Goal: Information Seeking & Learning: Learn about a topic

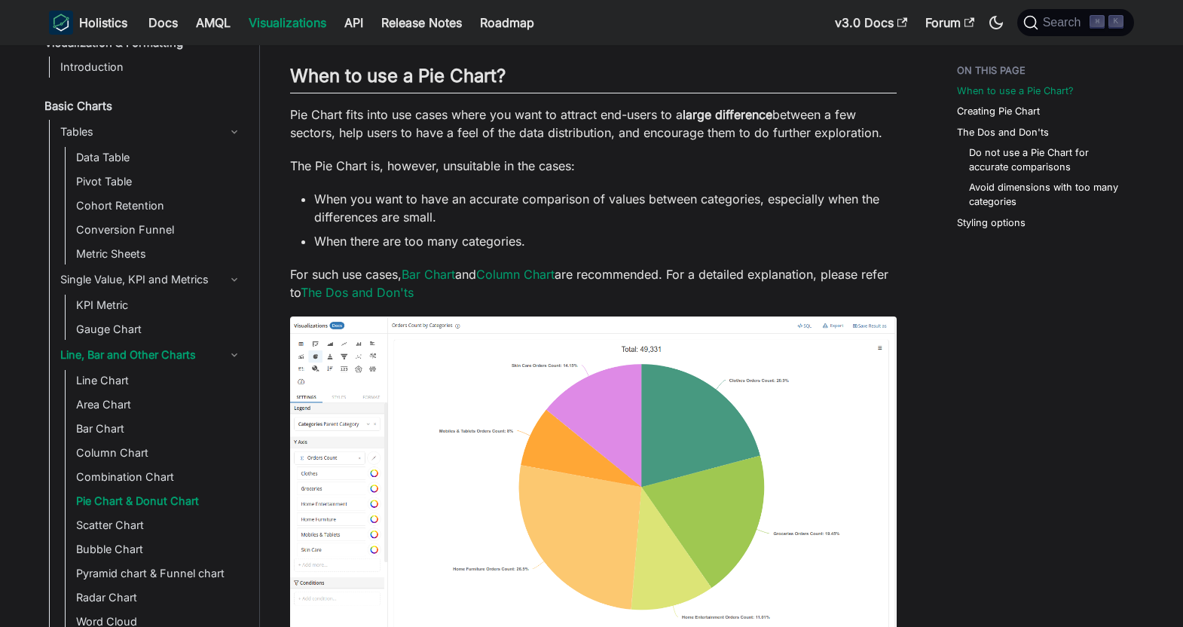
scroll to position [142, 0]
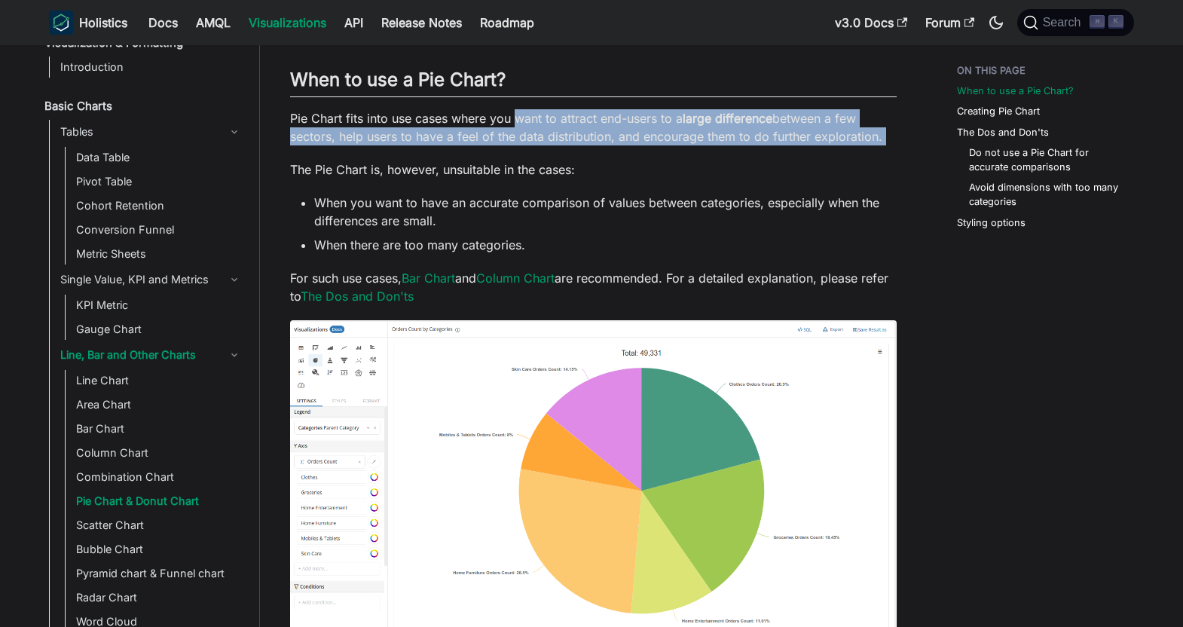
drag, startPoint x: 518, startPoint y: 116, endPoint x: 749, endPoint y: 152, distance: 234.1
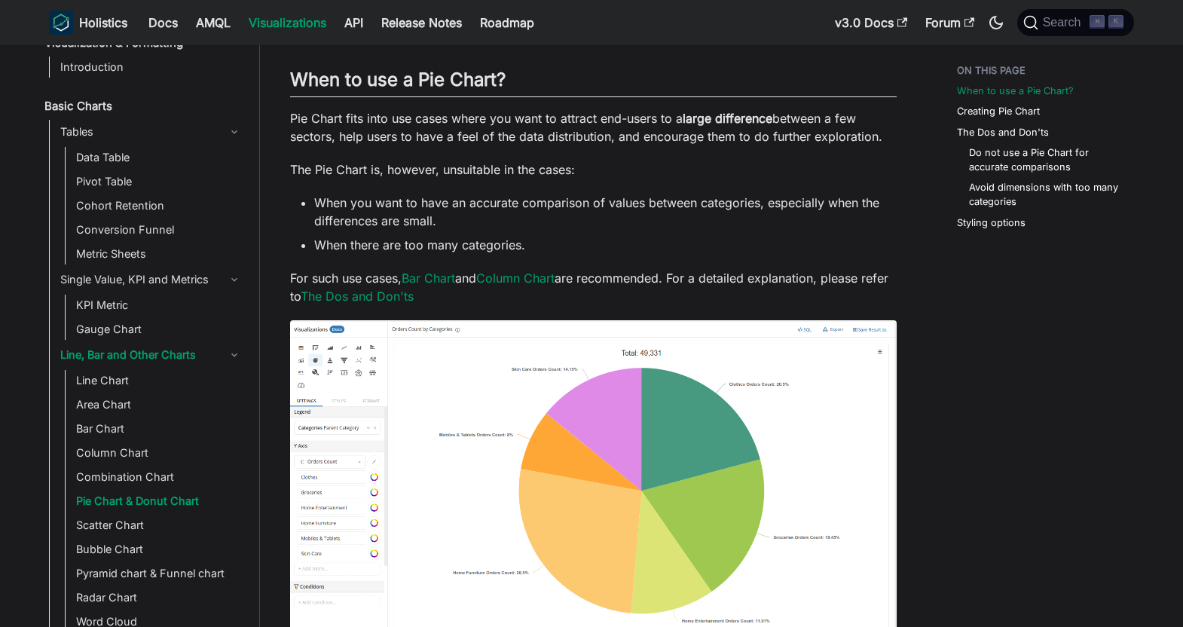
drag, startPoint x: 340, startPoint y: 137, endPoint x: 891, endPoint y: 140, distance: 551.5
click at [891, 140] on p "Pie Chart fits into use cases where you want to attract end-users to a large di…" at bounding box center [593, 127] width 606 height 36
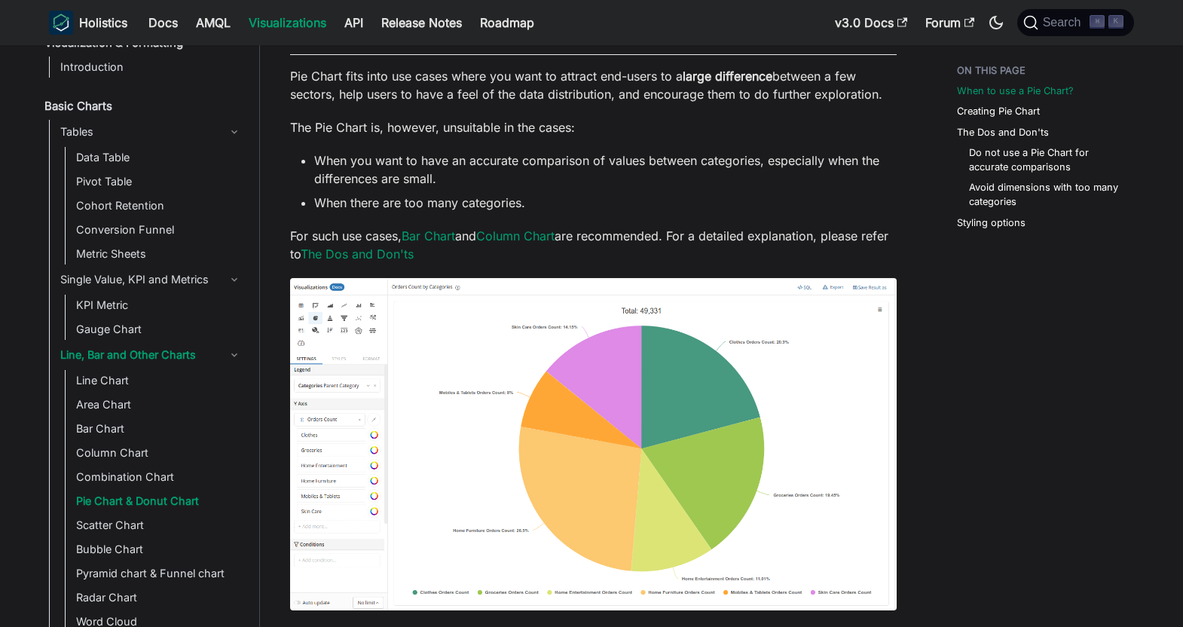
scroll to position [187, 0]
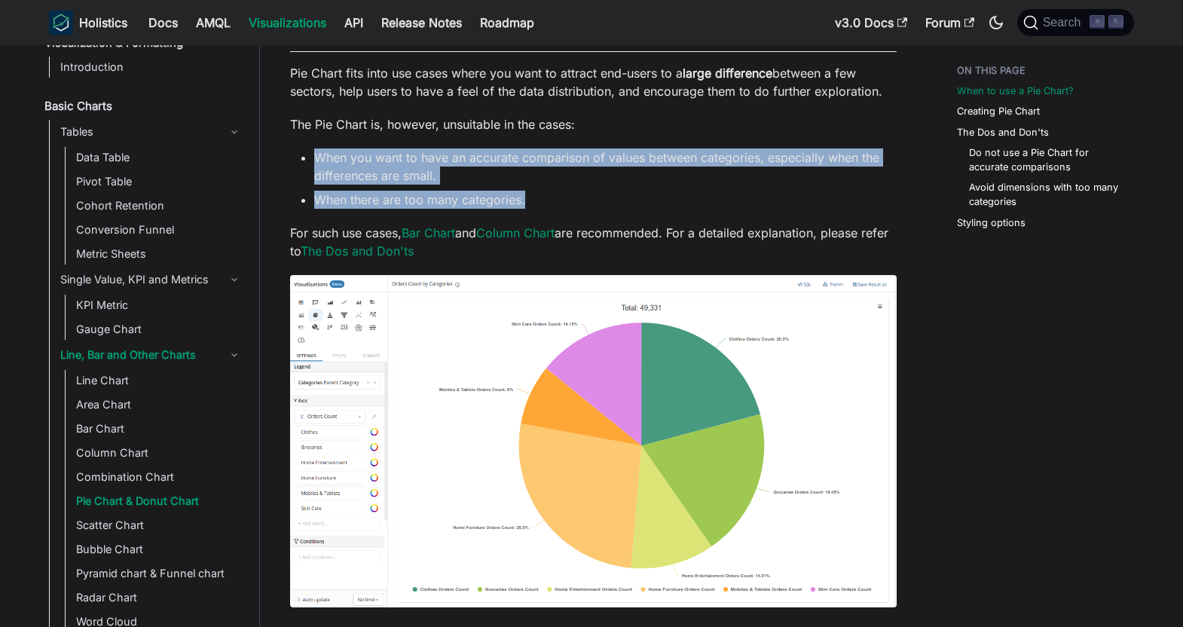
drag, startPoint x: 304, startPoint y: 152, endPoint x: 551, endPoint y: 203, distance: 251.6
click at [551, 203] on ul "When you want to have an accurate comparison of values between categories, espe…" at bounding box center [593, 178] width 606 height 60
click at [551, 203] on li "When there are too many categories." at bounding box center [605, 200] width 582 height 18
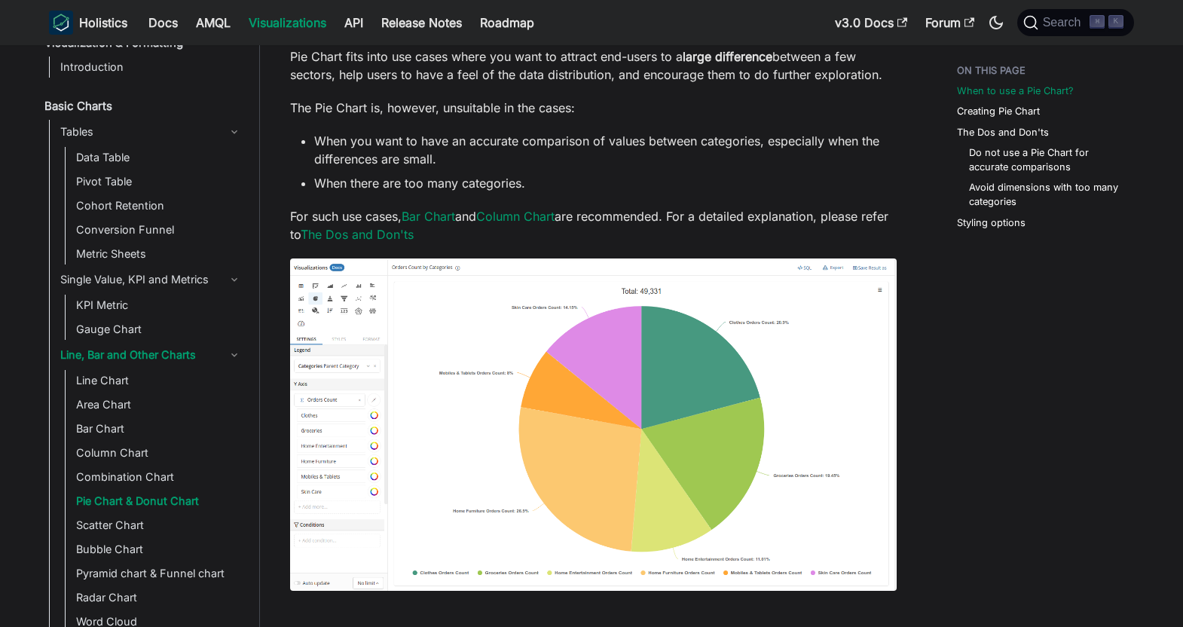
scroll to position [203, 0]
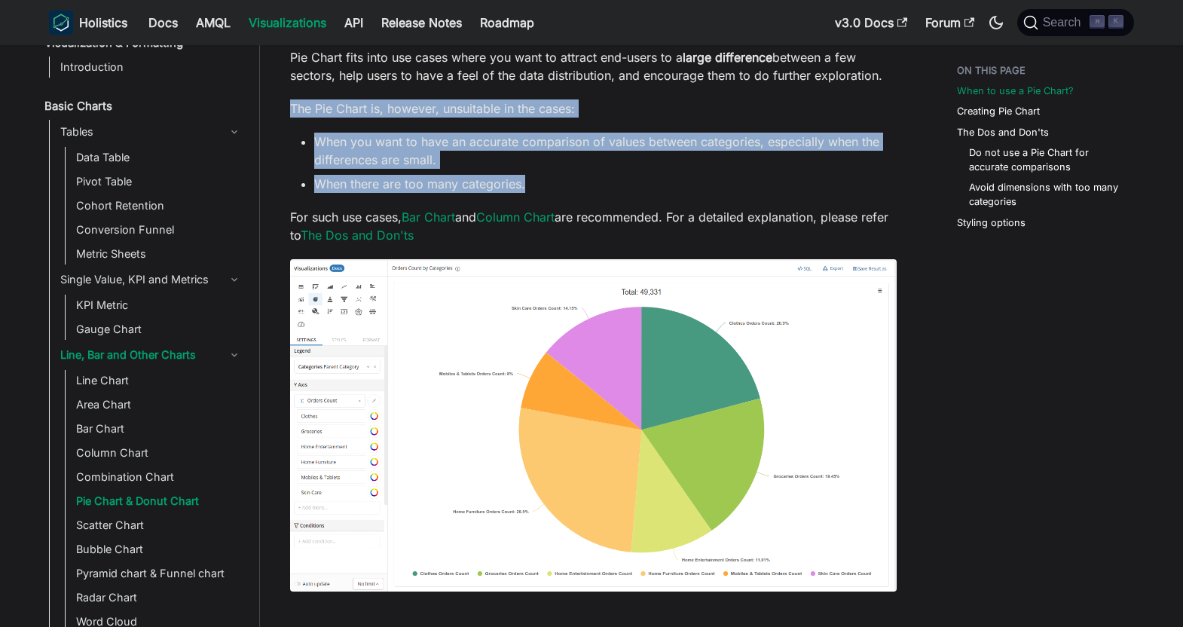
drag, startPoint x: 290, startPoint y: 105, endPoint x: 559, endPoint y: 180, distance: 279.1
click at [559, 180] on li "When there are too many categories." at bounding box center [605, 184] width 582 height 18
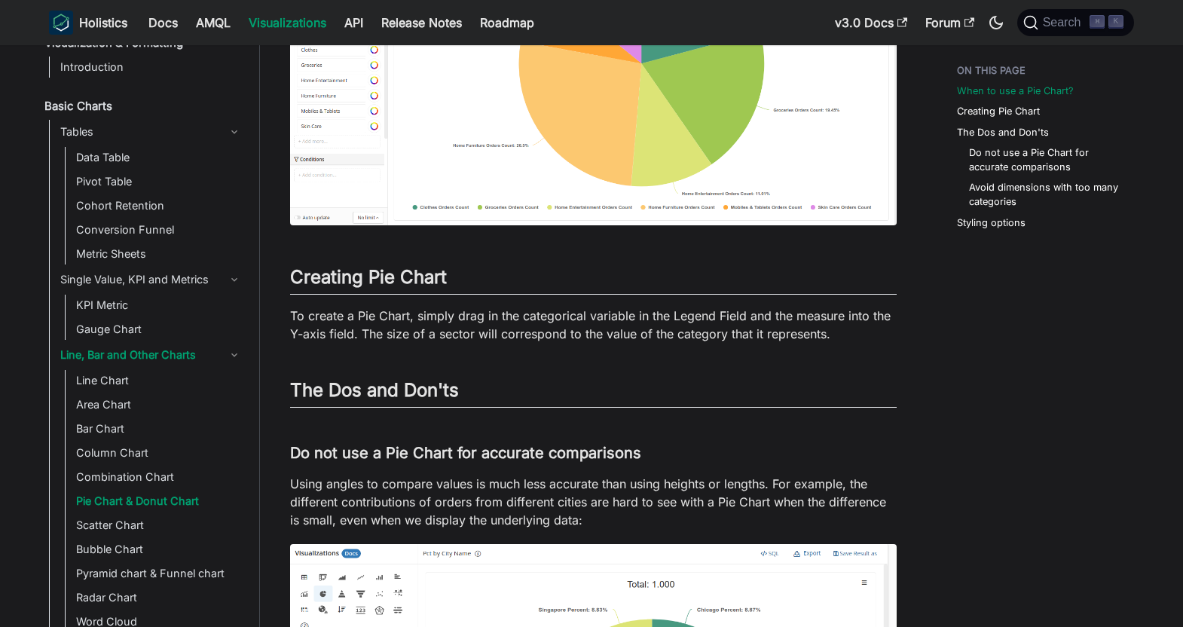
scroll to position [573, 0]
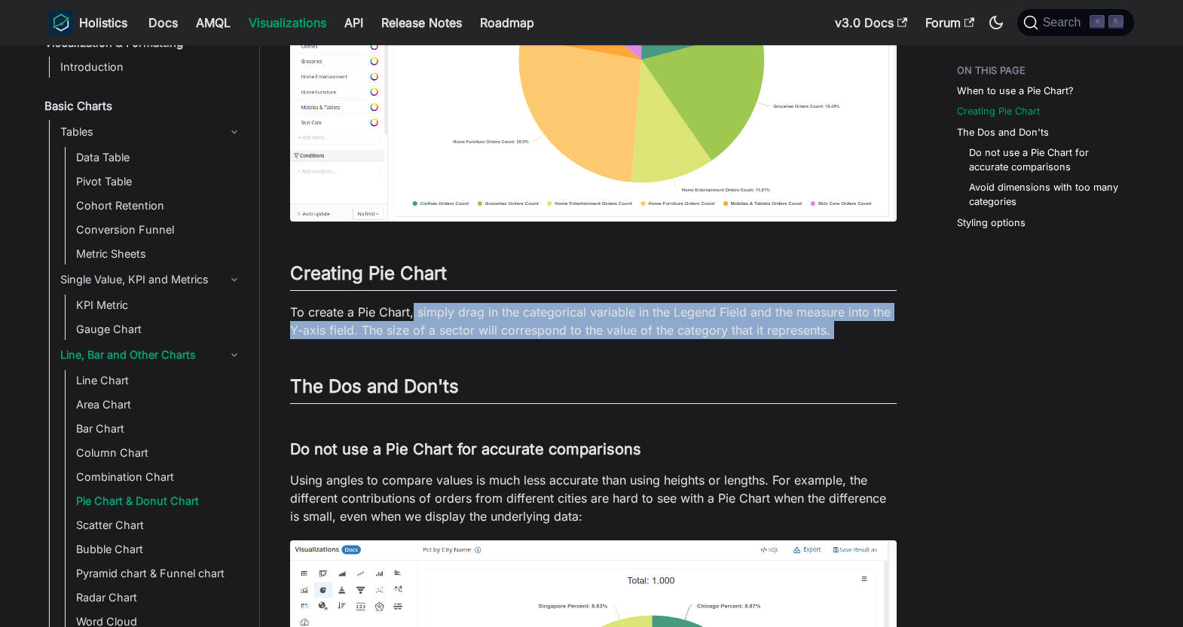
drag, startPoint x: 413, startPoint y: 313, endPoint x: 883, endPoint y: 350, distance: 471.5
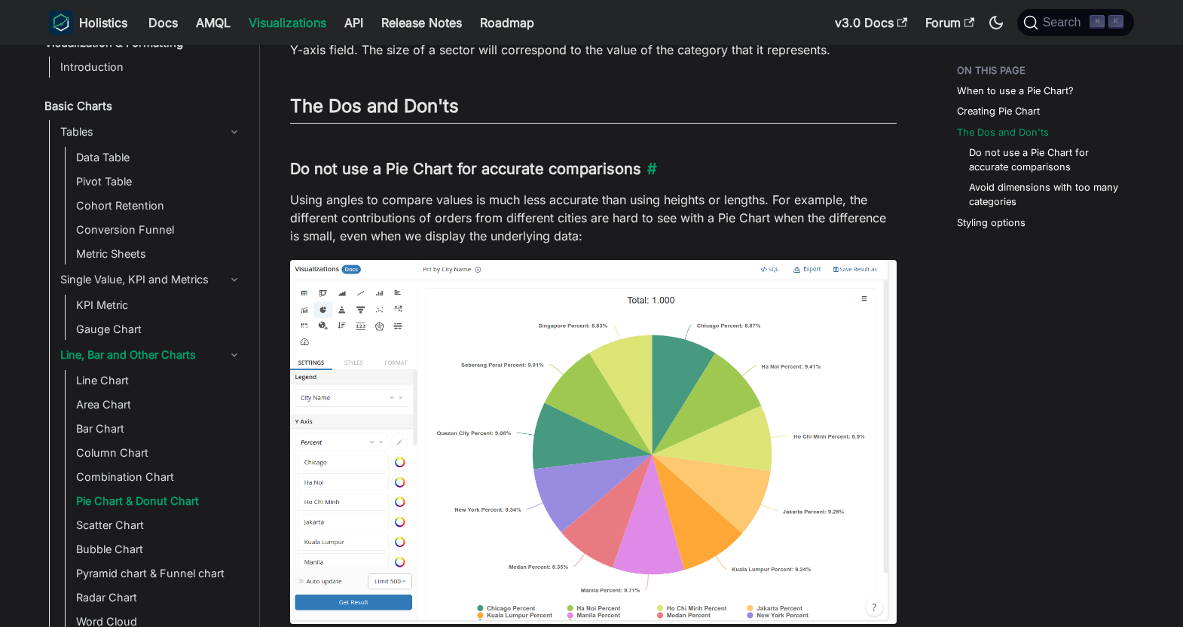
scroll to position [854, 0]
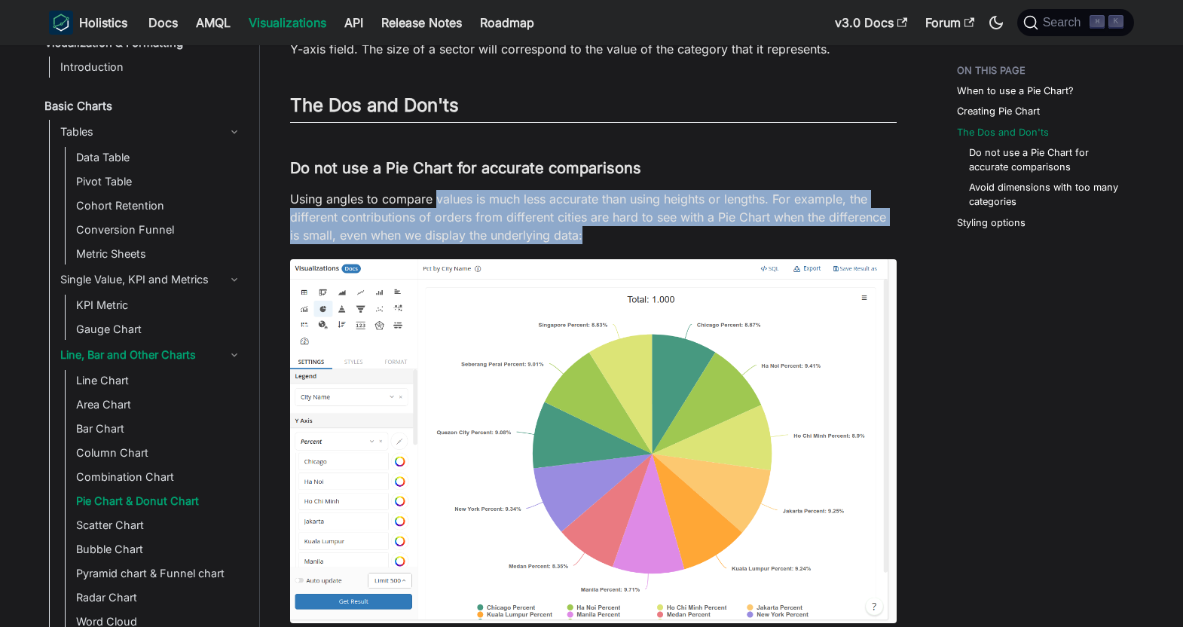
drag, startPoint x: 434, startPoint y: 195, endPoint x: 609, endPoint y: 235, distance: 180.0
click at [609, 235] on p "Using angles to compare values is much less accurate than using heights or leng…" at bounding box center [593, 217] width 606 height 54
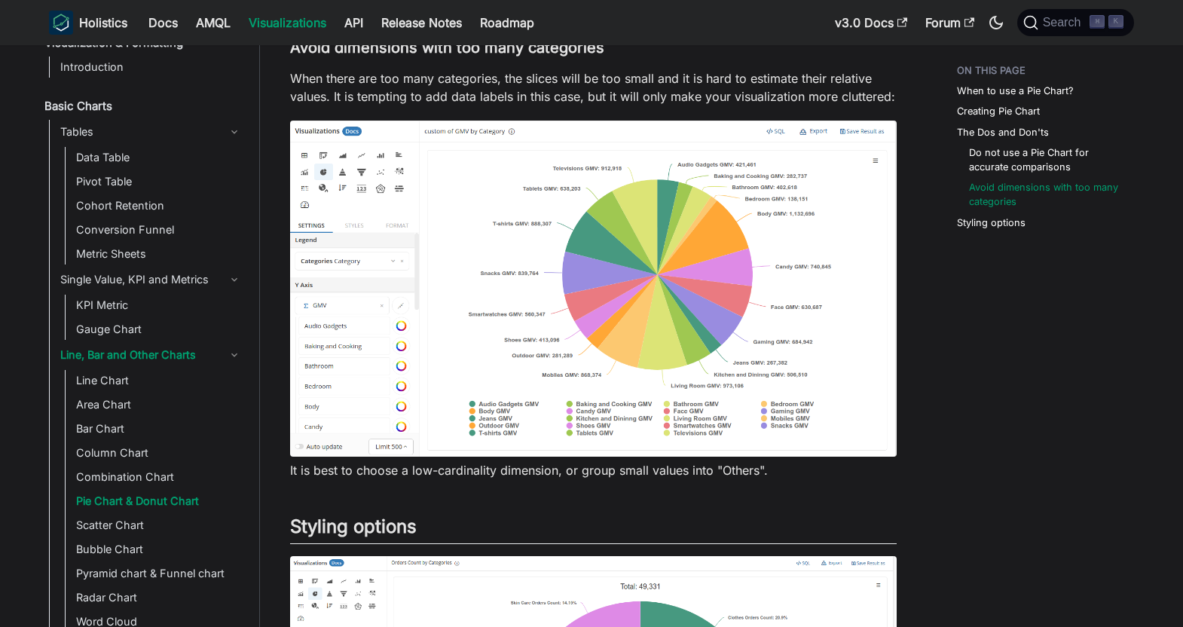
scroll to position [1867, 0]
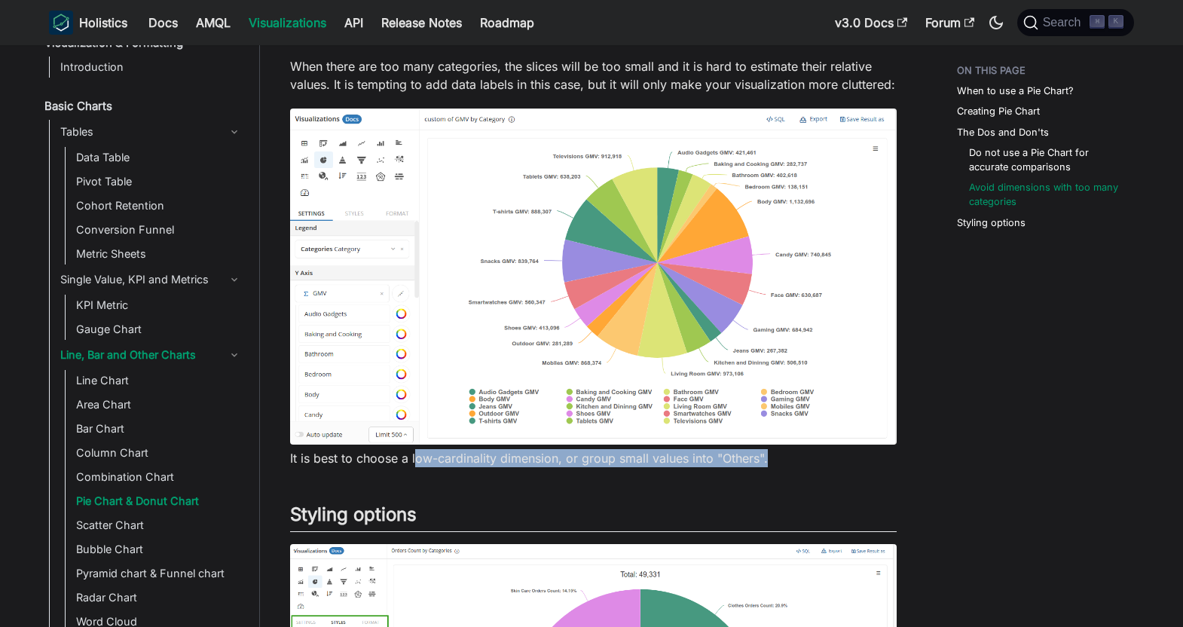
drag, startPoint x: 413, startPoint y: 459, endPoint x: 805, endPoint y: 459, distance: 391.7
click at [805, 459] on p "It is best to choose a low-cardinality dimension, or group small values into "O…" at bounding box center [593, 458] width 606 height 18
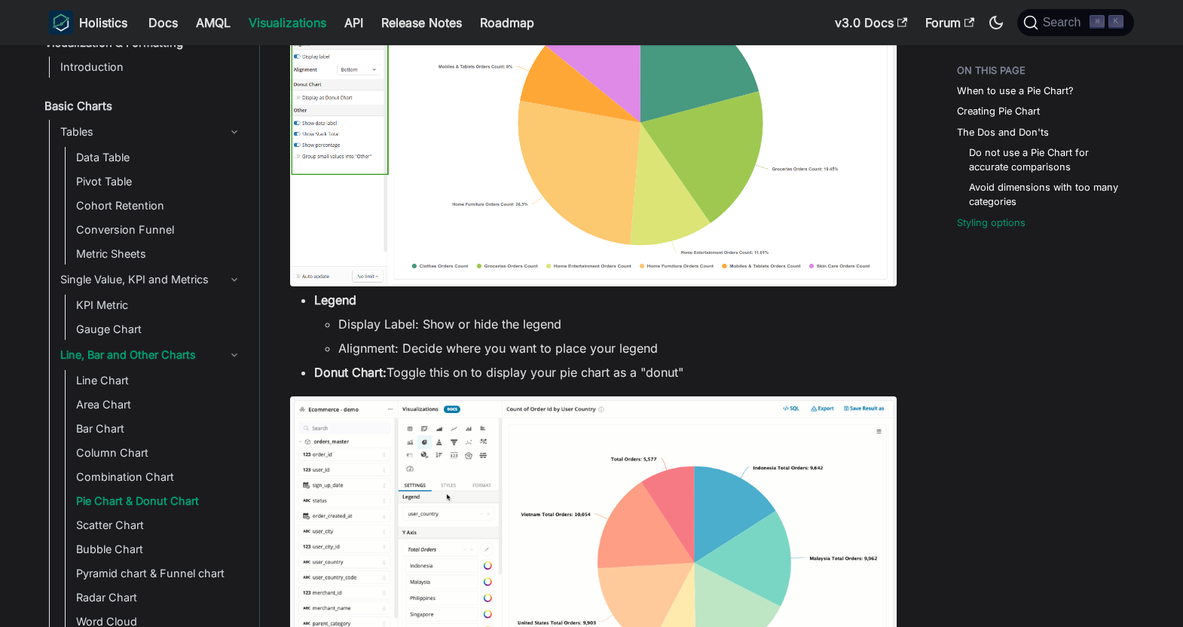
scroll to position [2481, 0]
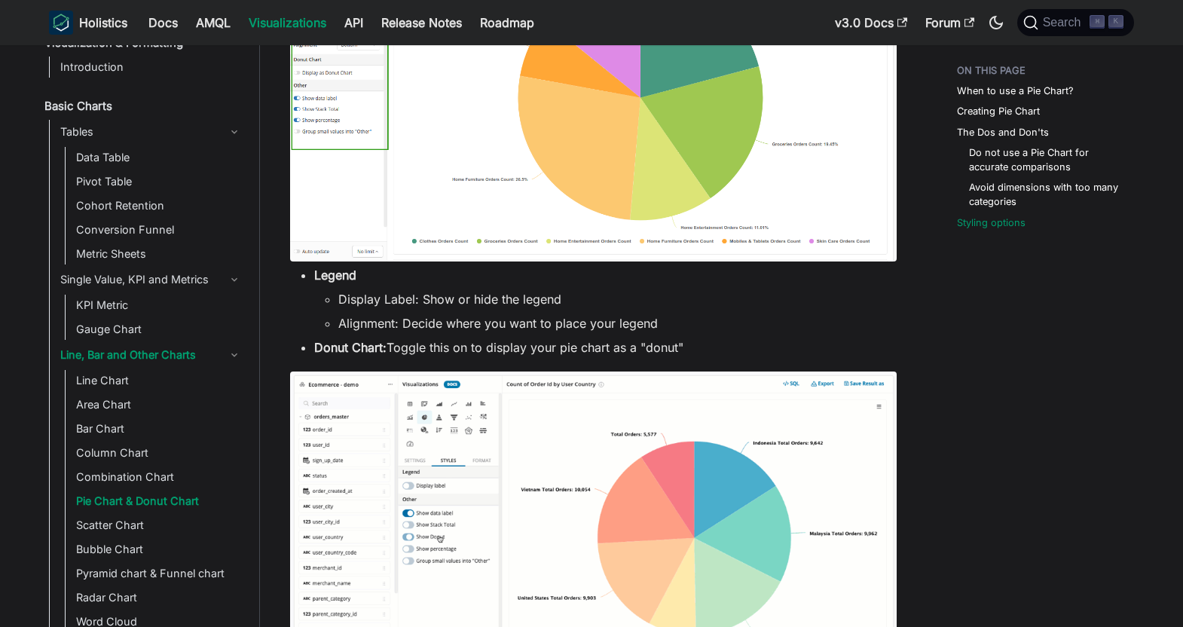
drag, startPoint x: 391, startPoint y: 345, endPoint x: 749, endPoint y: 351, distance: 357.9
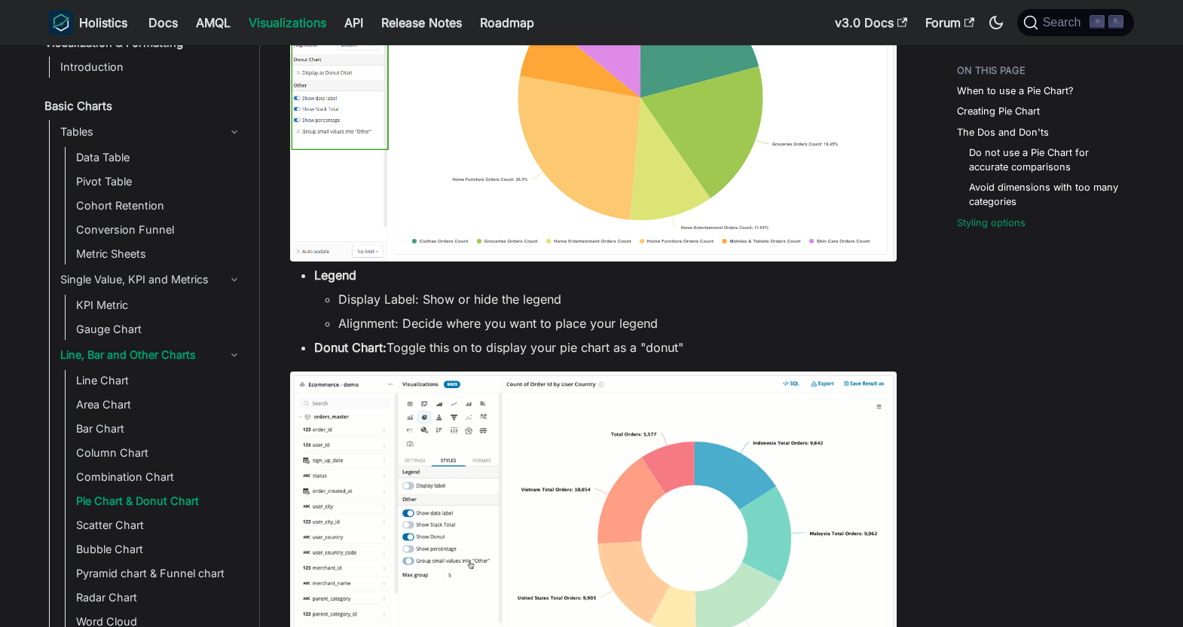
click at [749, 351] on li "Donut Chart: Toggle this on to display your pie chart as a "donut"" at bounding box center [605, 347] width 582 height 18
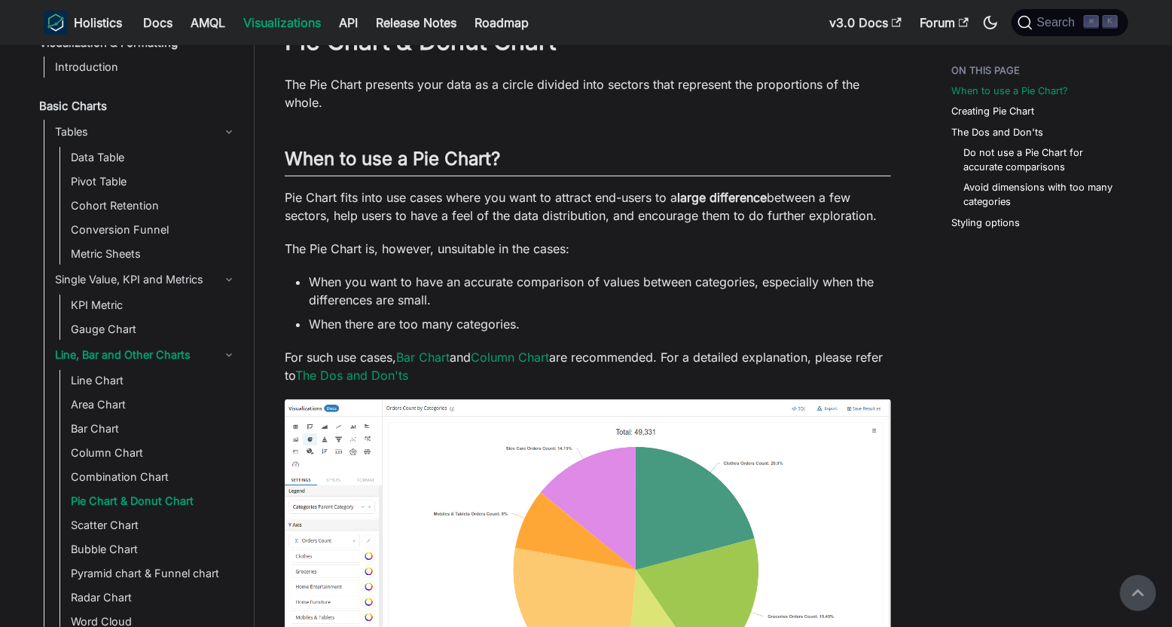
scroll to position [0, 0]
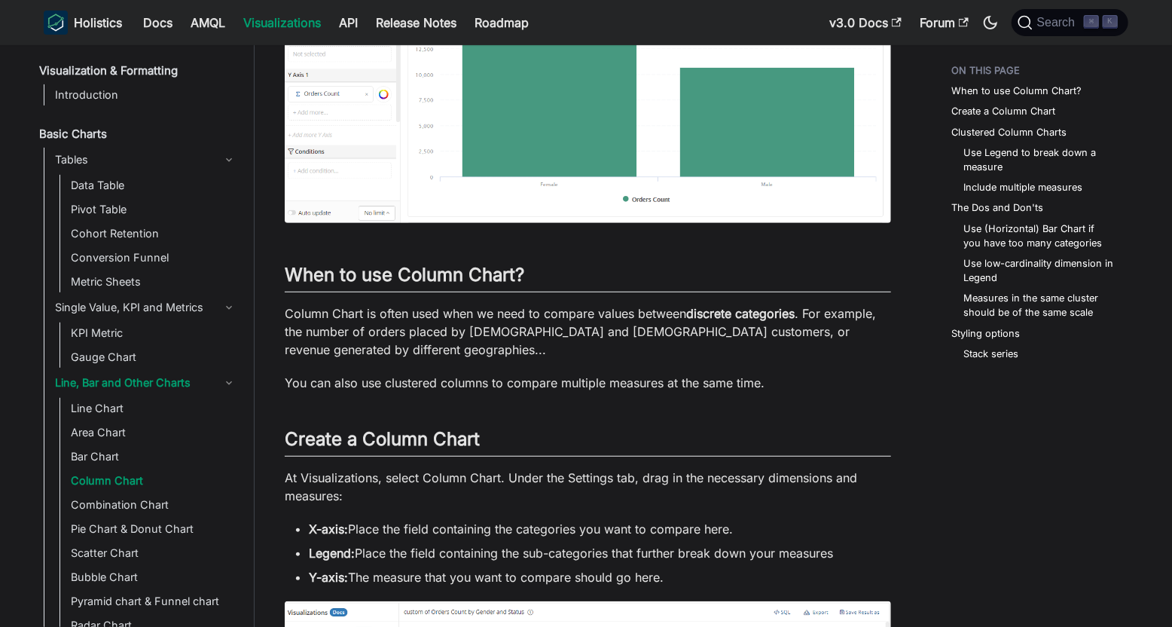
scroll to position [41, 0]
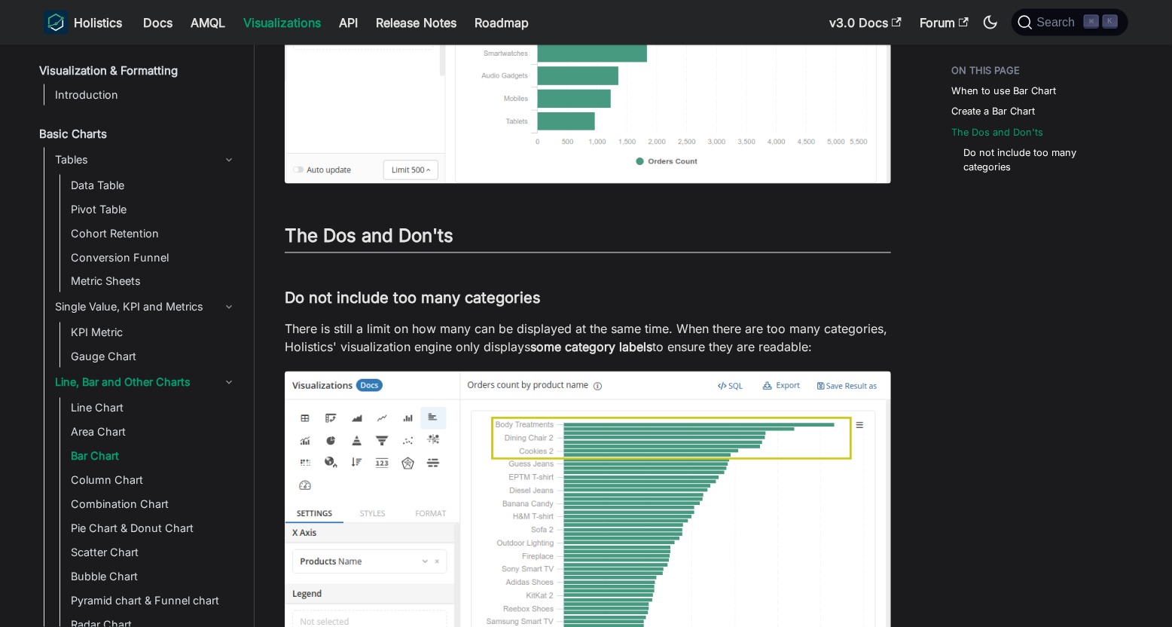
scroll to position [1328, 0]
drag, startPoint x: 411, startPoint y: 327, endPoint x: 829, endPoint y: 349, distance: 418.7
click at [829, 349] on p "There is still a limit on how many can be displayed at the same time. When ther…" at bounding box center [588, 337] width 606 height 36
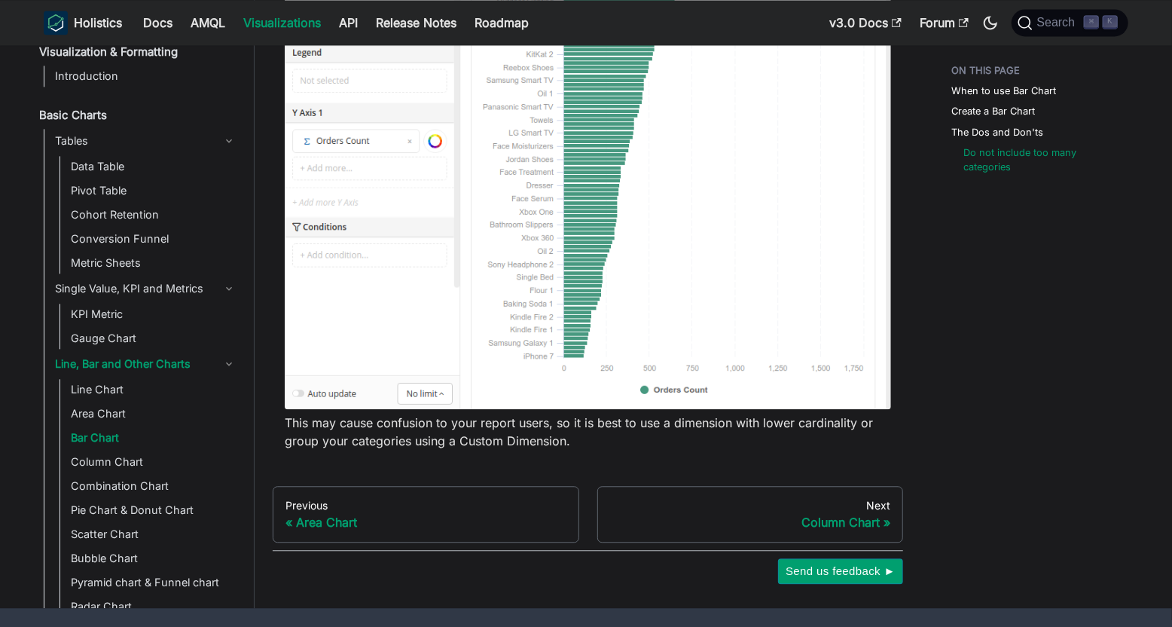
scroll to position [1917, 0]
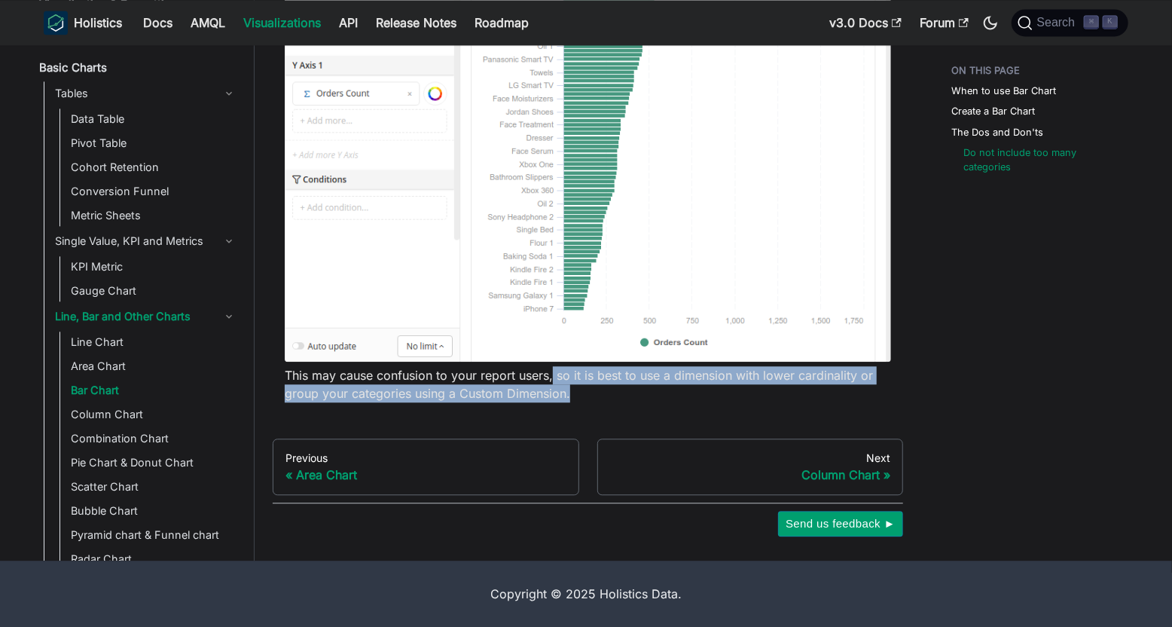
drag, startPoint x: 553, startPoint y: 371, endPoint x: 593, endPoint y: 398, distance: 47.8
click at [593, 398] on p "This may cause confusion to your report users, so it is best to use a dimension…" at bounding box center [588, 384] width 606 height 36
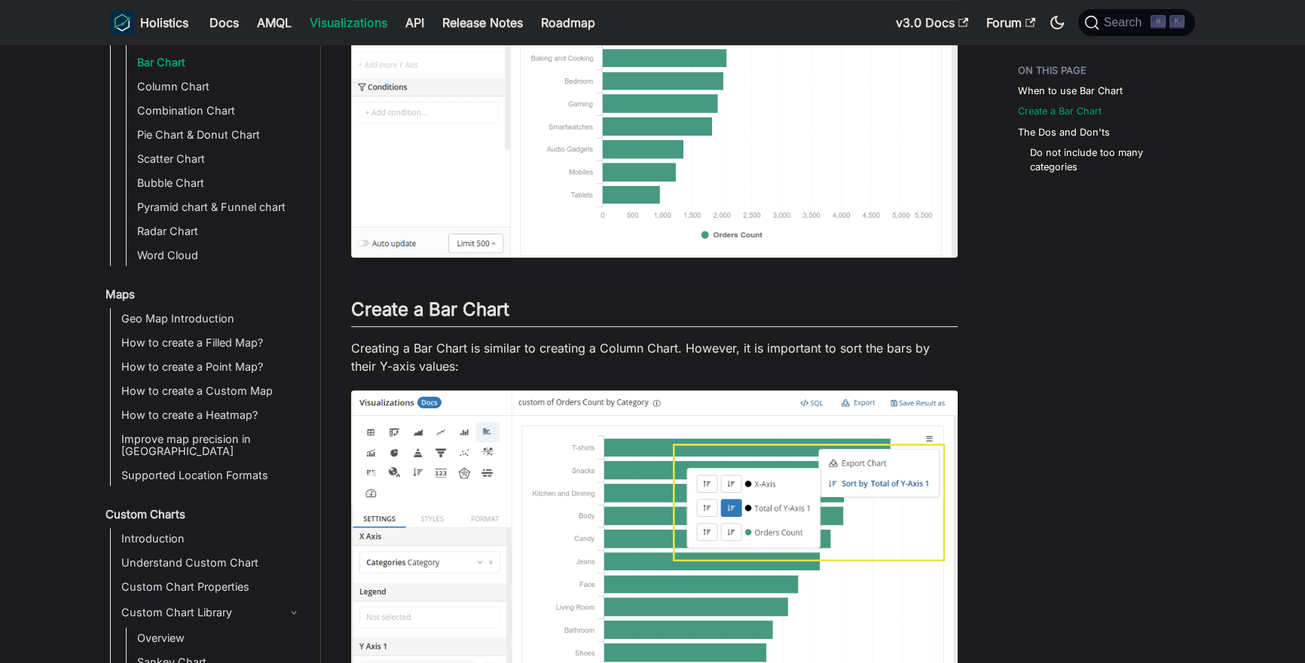
scroll to position [413, 0]
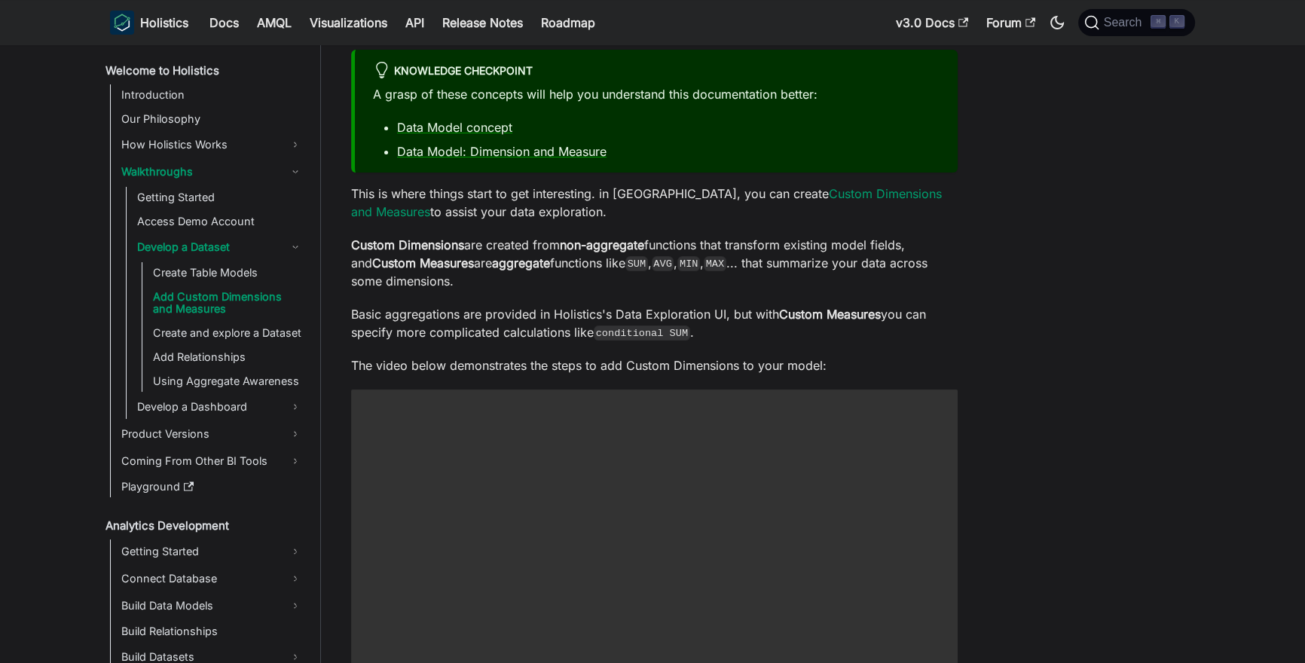
scroll to position [104, 0]
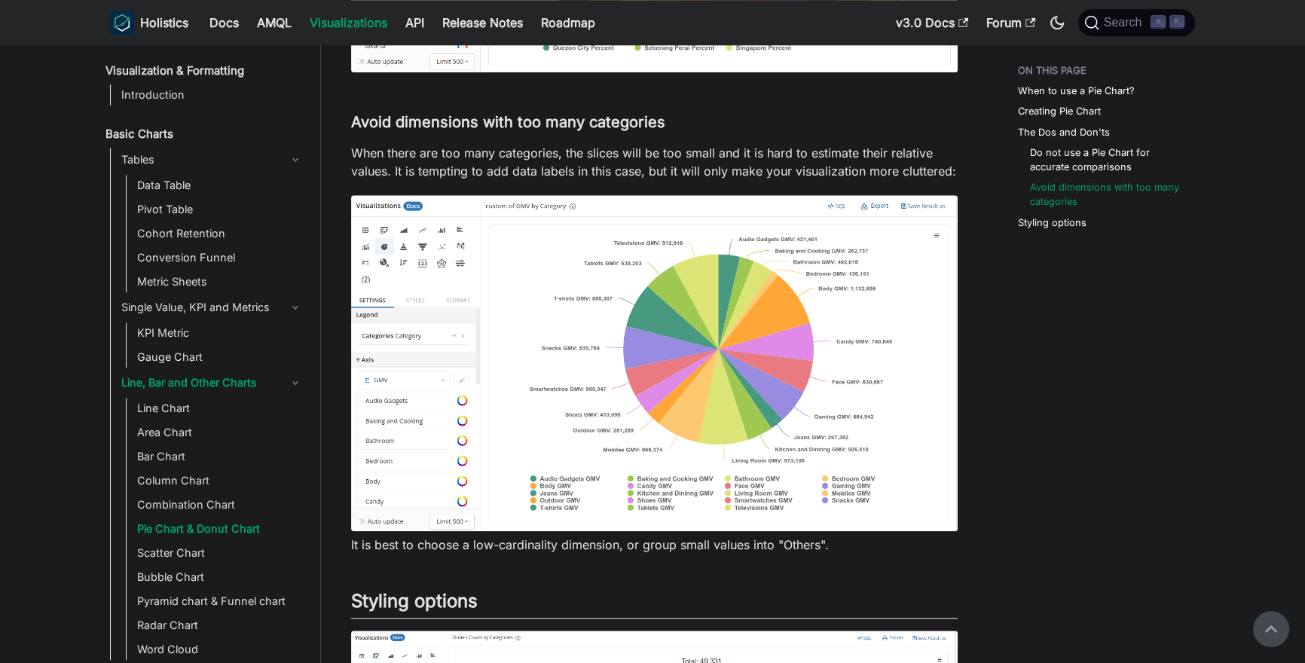
scroll to position [1777, 0]
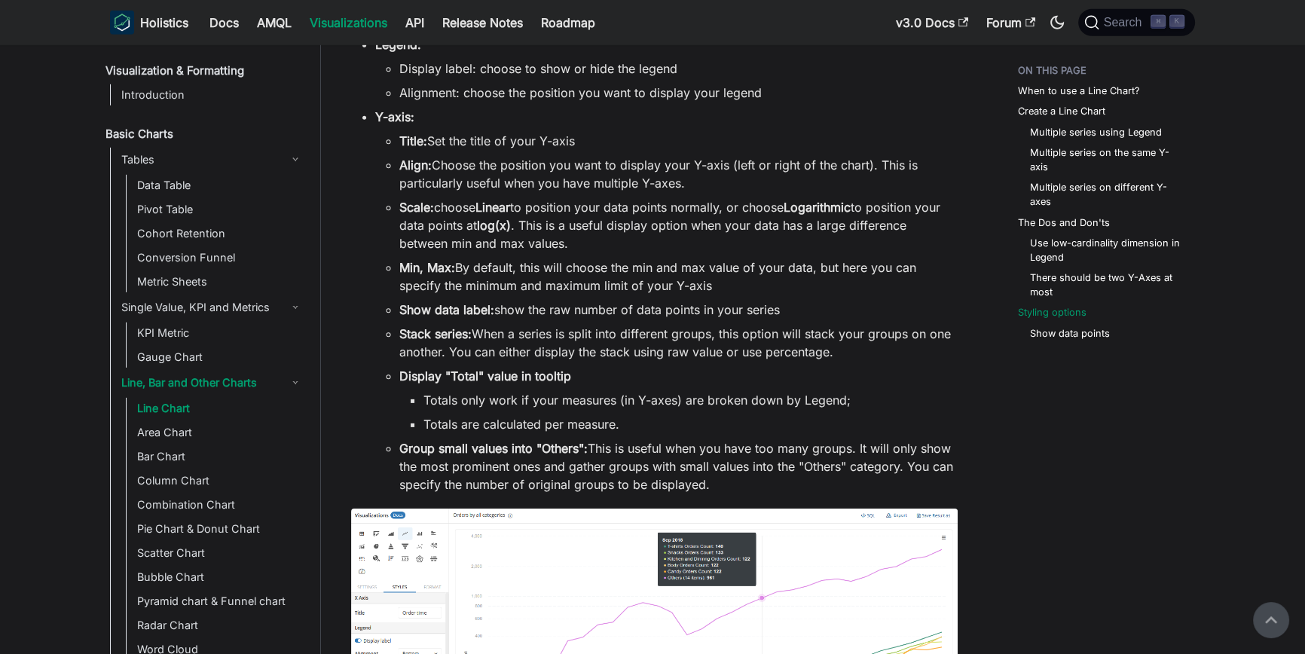
scroll to position [5698, 0]
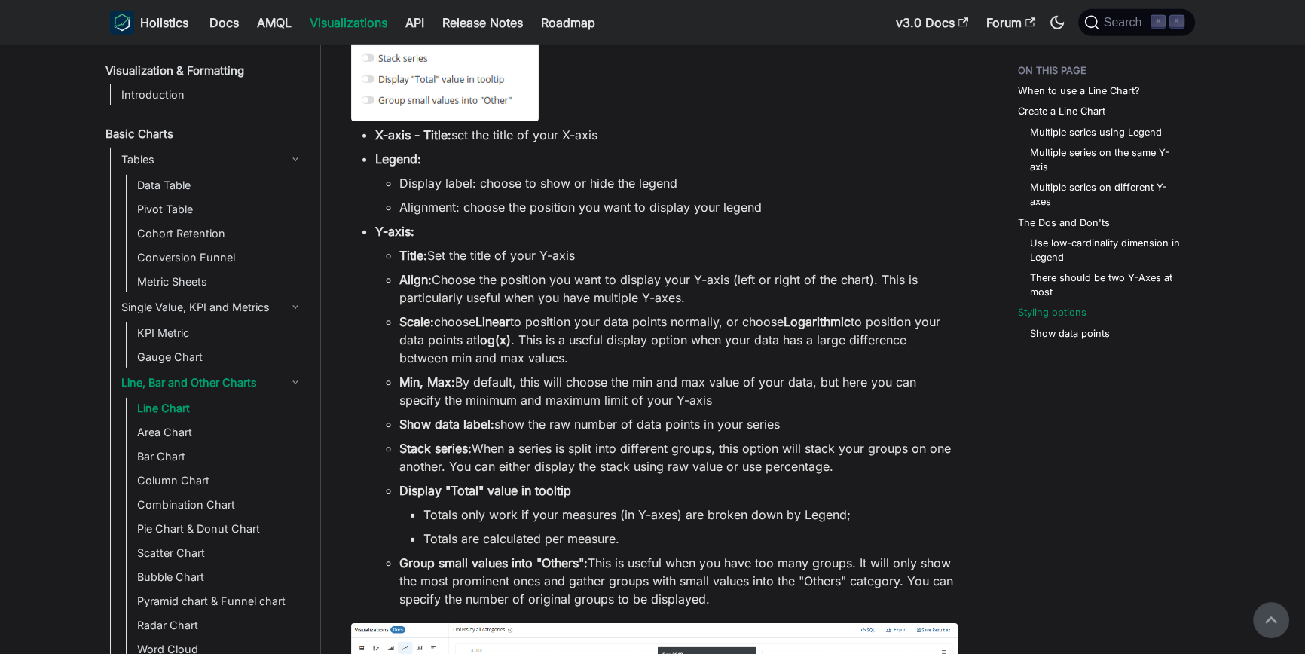
click at [387, 448] on ul "Title: Set the title of your Y-axis Align: Choose the position you want to disp…" at bounding box center [666, 427] width 582 height 362
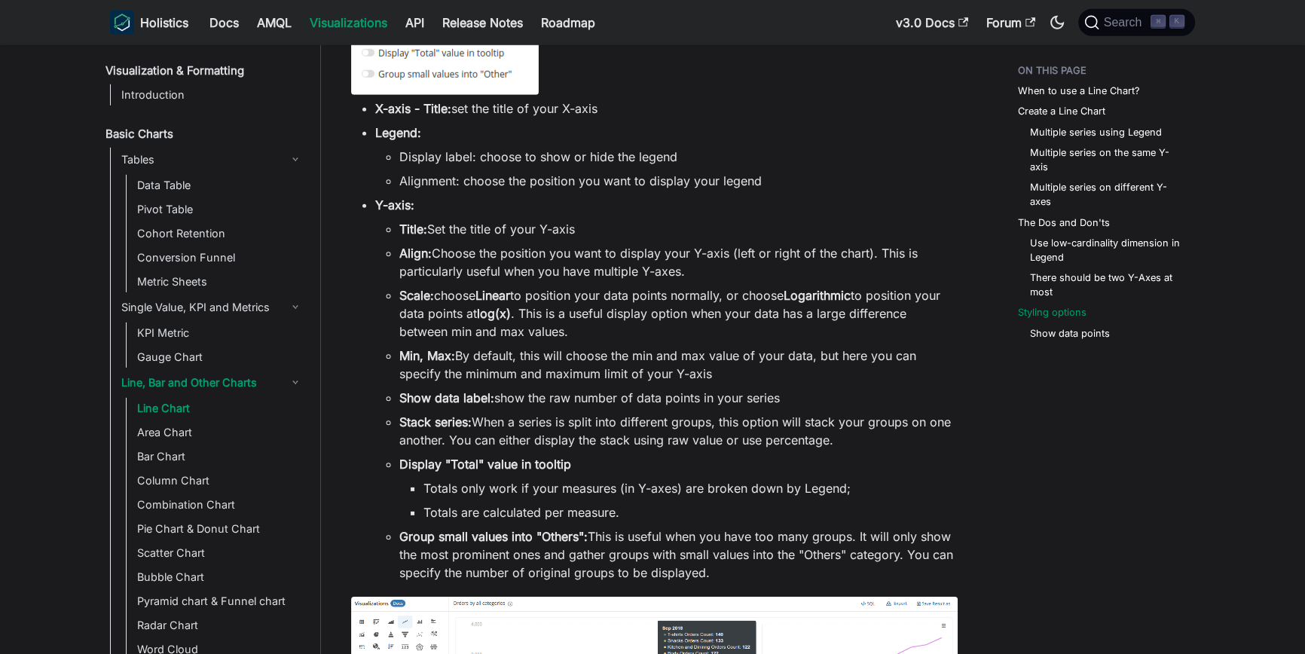
scroll to position [5746, 0]
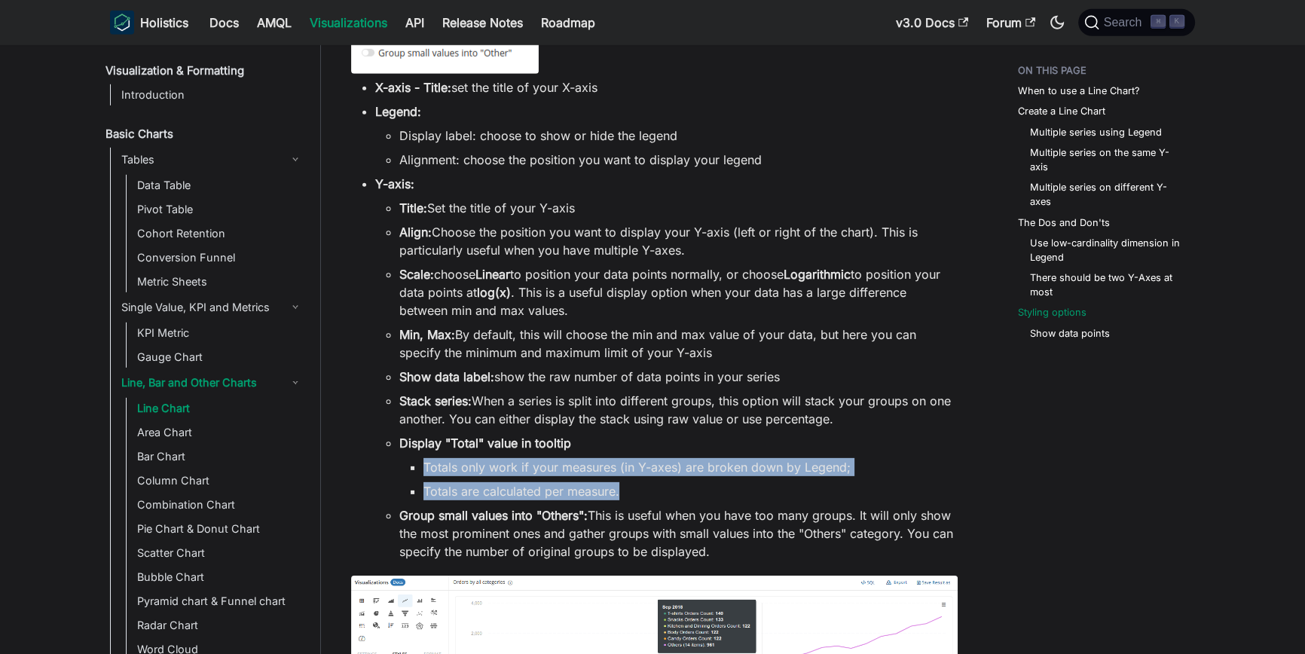
drag, startPoint x: 422, startPoint y: 467, endPoint x: 636, endPoint y: 490, distance: 215.2
click at [636, 490] on ul "Totals only work if your measures (in Y-axes) are broken down by Legend; Totals…" at bounding box center [678, 479] width 558 height 42
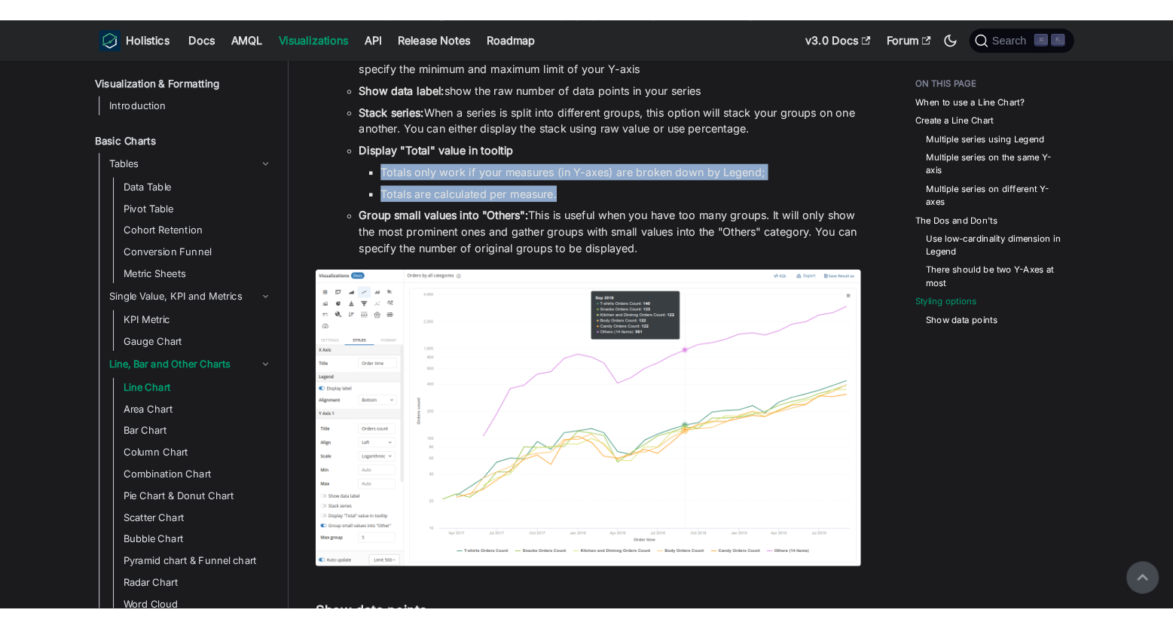
scroll to position [6043, 0]
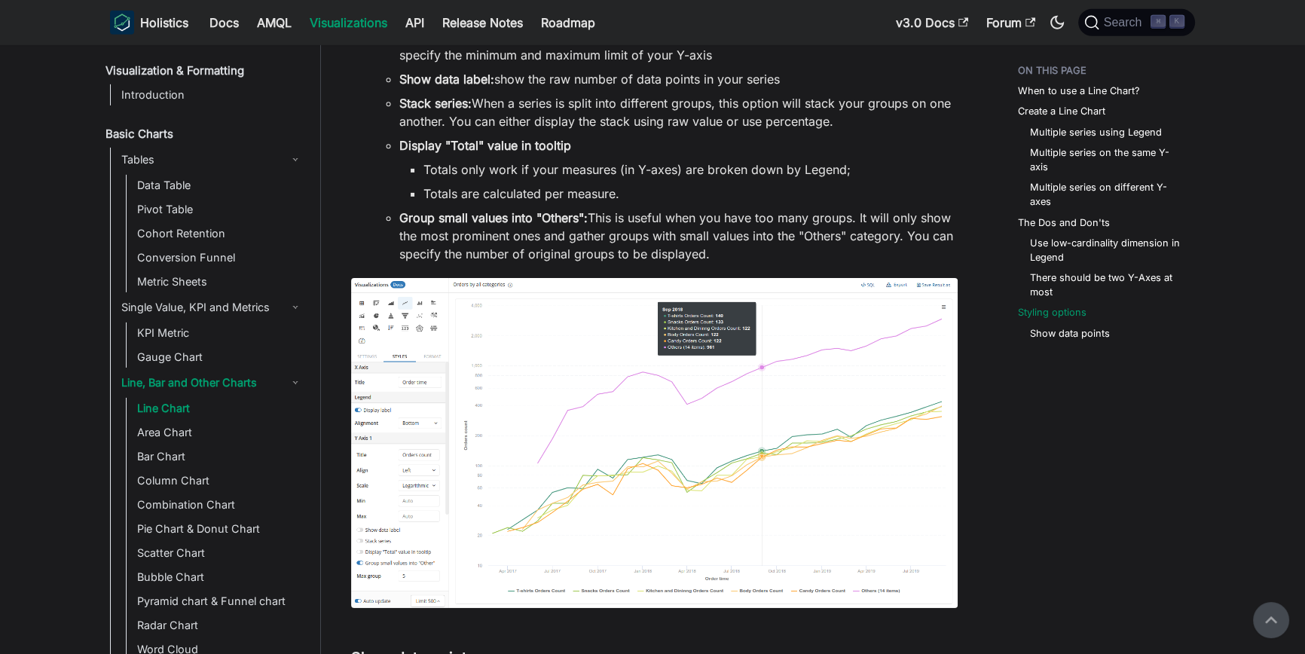
click at [583, 225] on strong "Group small values into "Others":" at bounding box center [493, 217] width 188 height 15
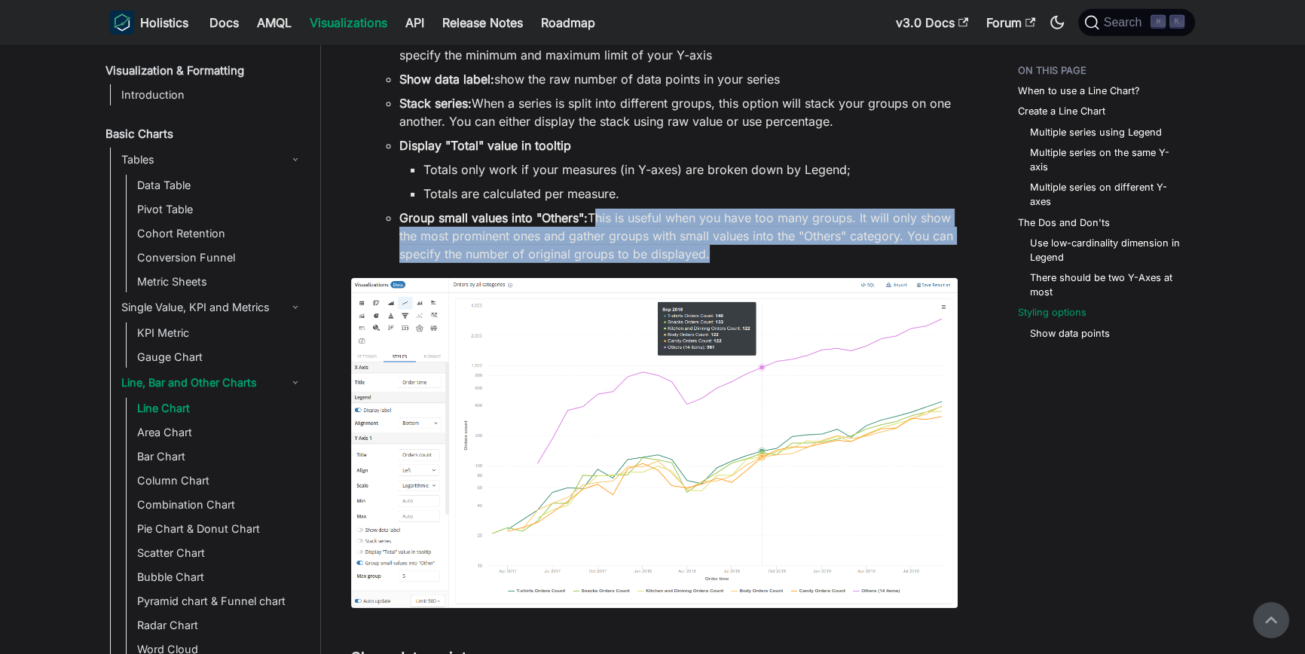
drag, startPoint x: 593, startPoint y: 220, endPoint x: 703, endPoint y: 262, distance: 117.8
click at [703, 262] on li "Group small values into "Others": This is useful when you have too many groups.…" at bounding box center [678, 236] width 558 height 54
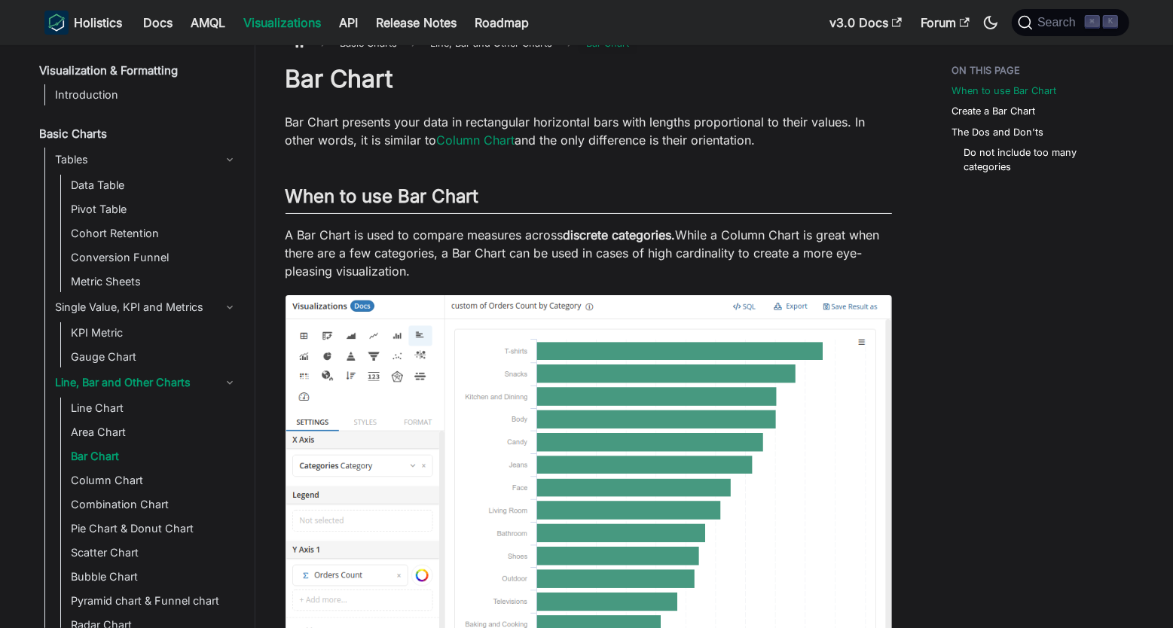
scroll to position [31, 0]
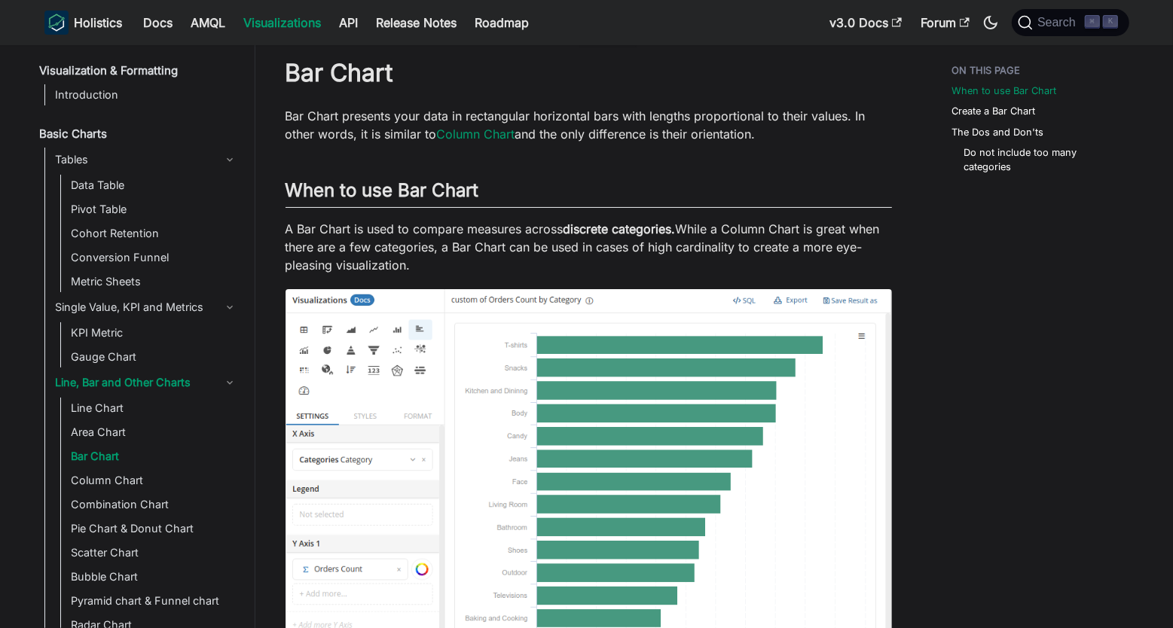
click at [542, 379] on img at bounding box center [589, 553] width 606 height 528
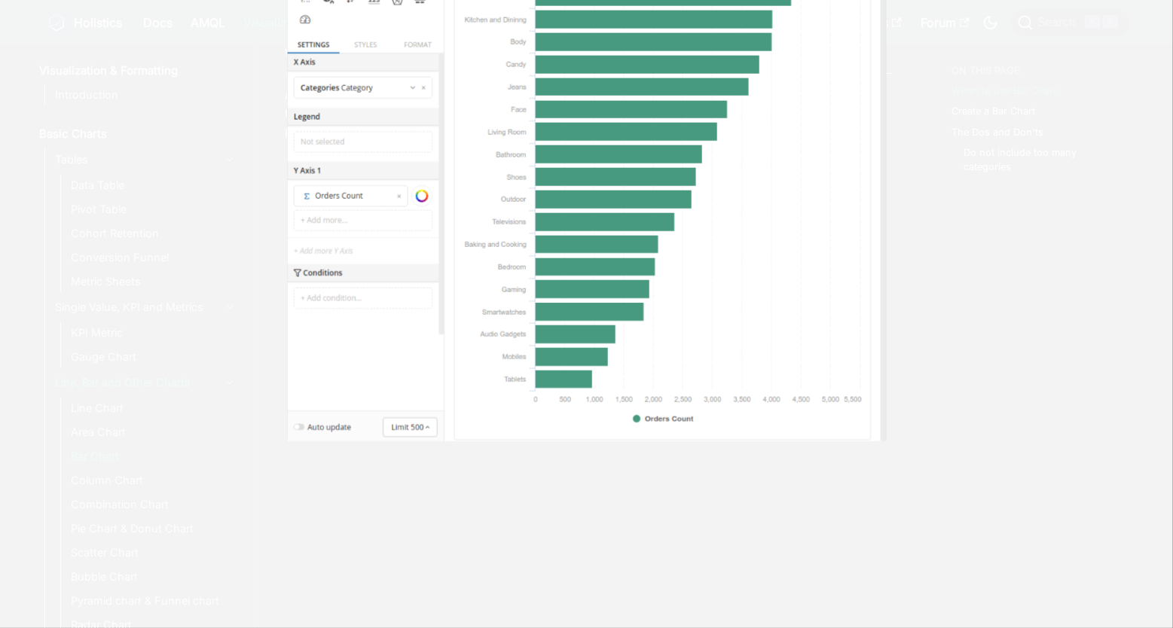
scroll to position [169, 0]
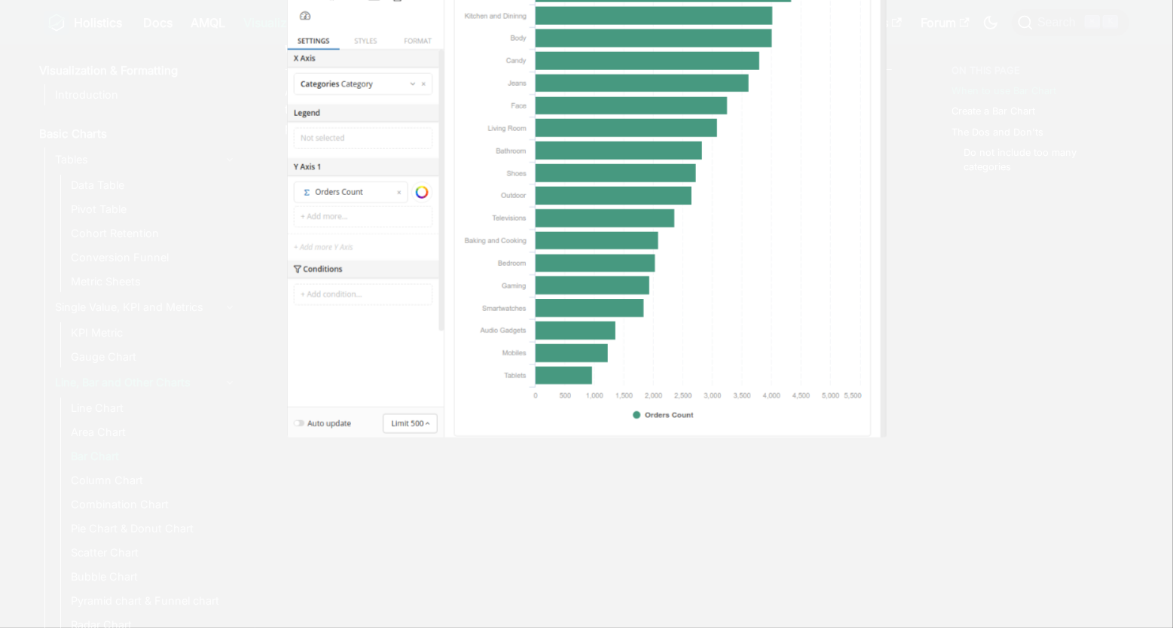
click at [942, 375] on div at bounding box center [586, 314] width 1173 height 628
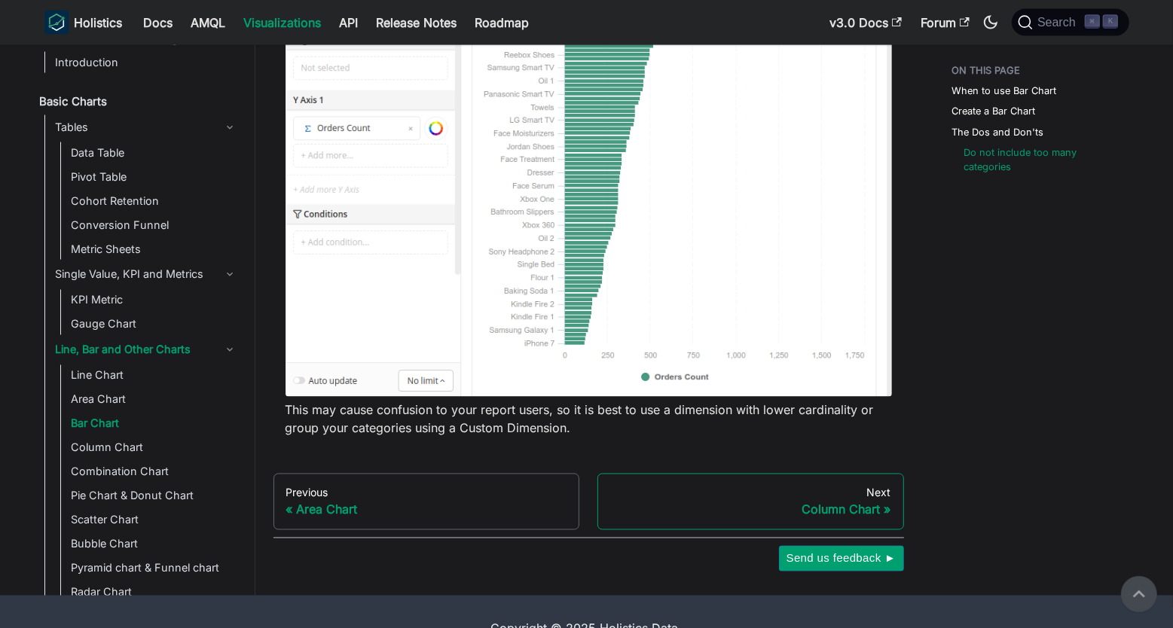
scroll to position [1870, 0]
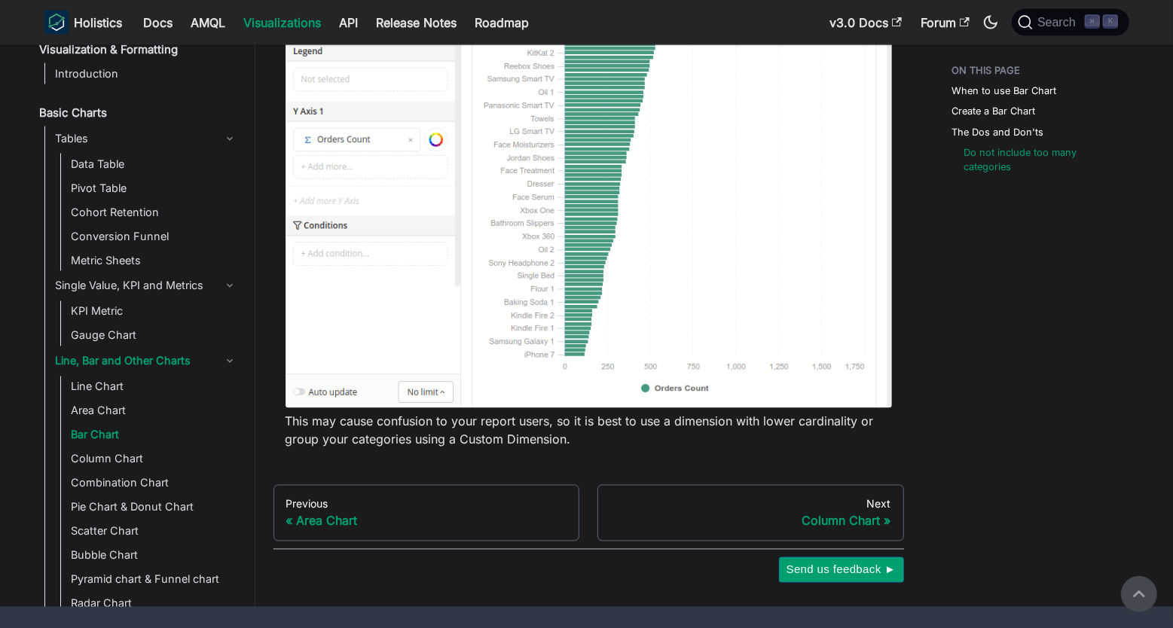
drag, startPoint x: 560, startPoint y: 422, endPoint x: 594, endPoint y: 446, distance: 42.2
click at [594, 446] on p "This may cause confusion to your report users, so it is best to use a dimension…" at bounding box center [589, 431] width 606 height 36
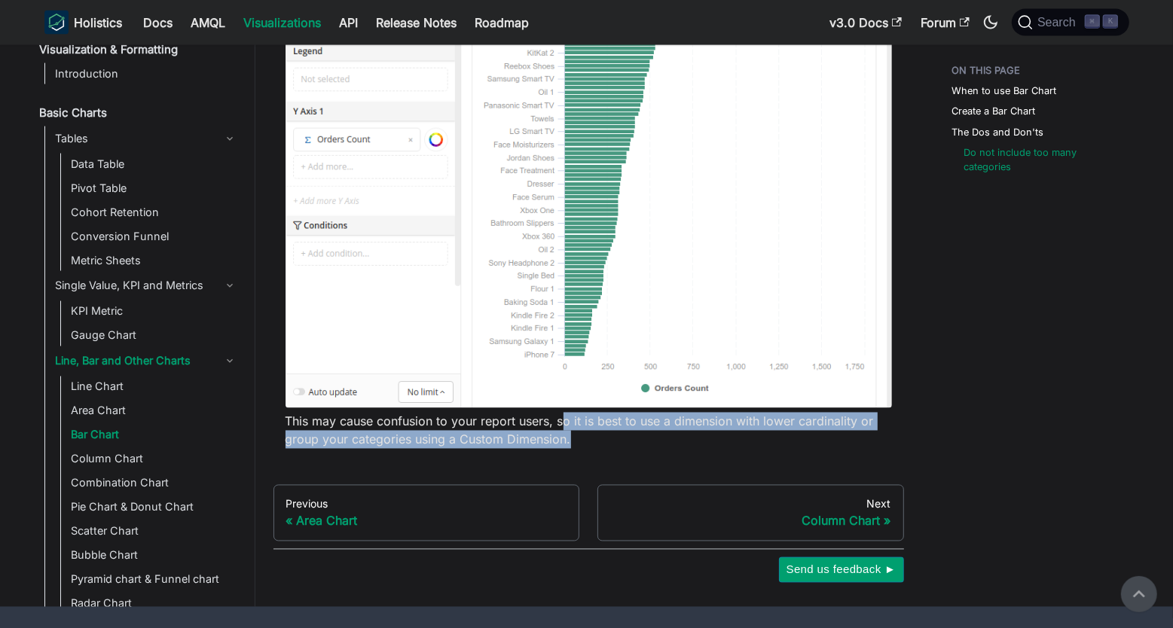
drag, startPoint x: 563, startPoint y: 423, endPoint x: 595, endPoint y: 438, distance: 35.7
click at [595, 438] on p "This may cause confusion to your report users, so it is best to use a dimension…" at bounding box center [589, 431] width 606 height 36
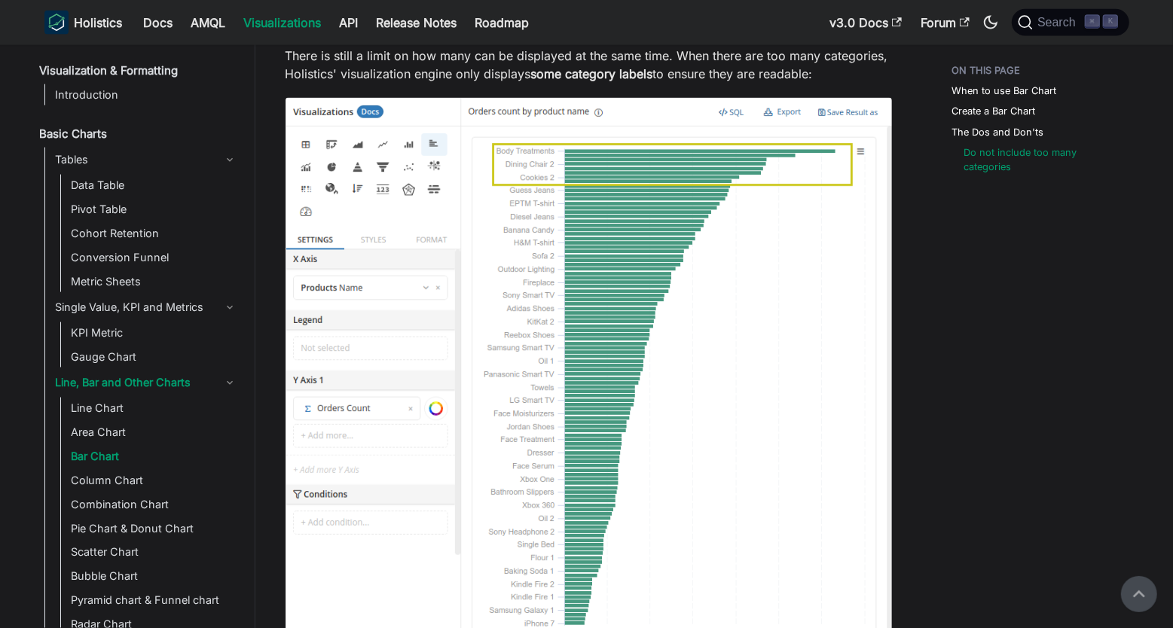
scroll to position [1593, 0]
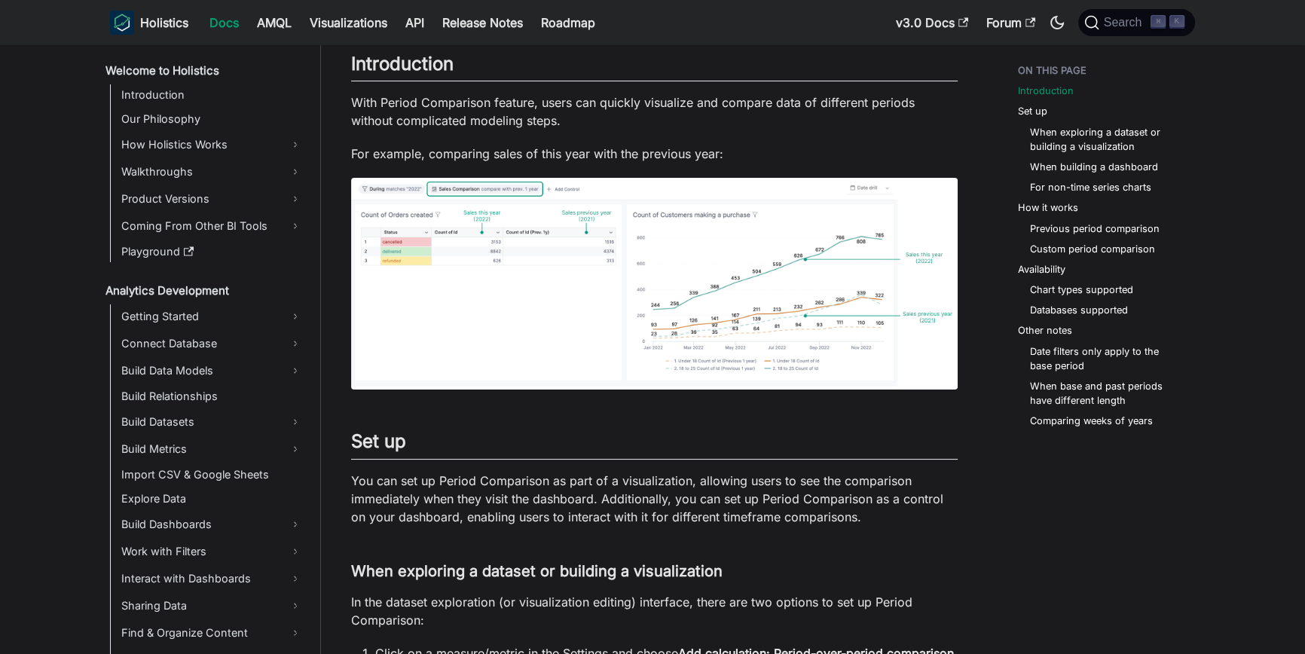
scroll to position [163, 0]
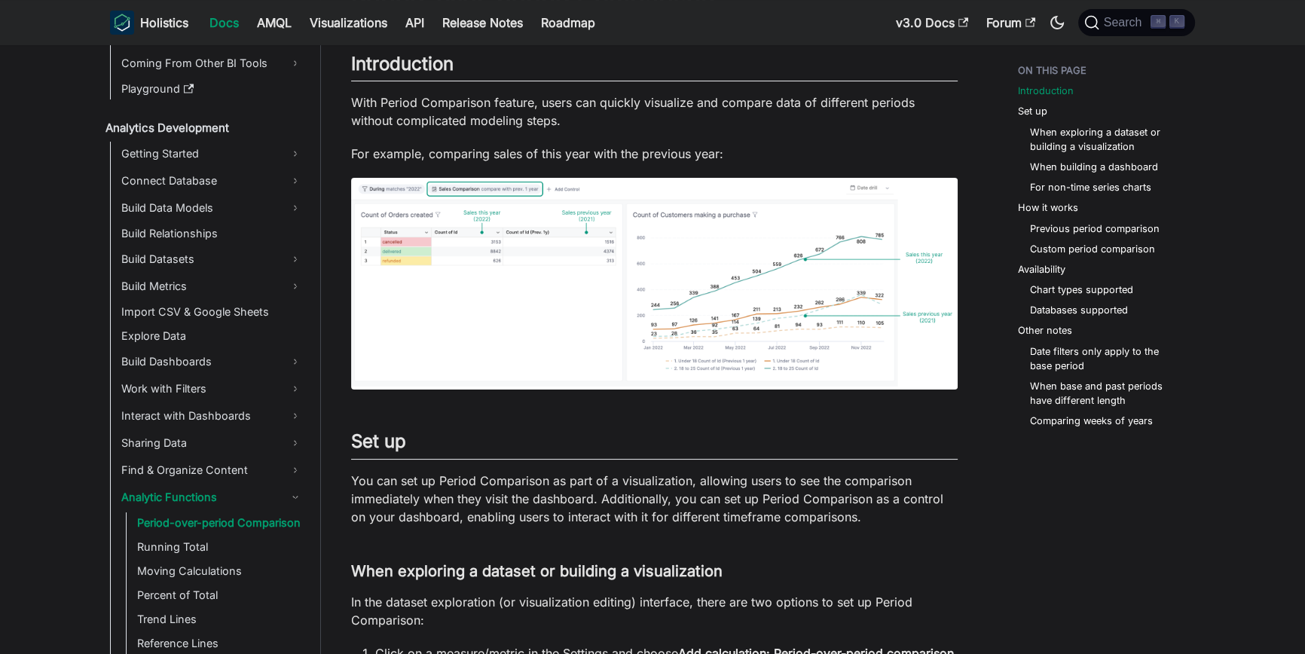
scroll to position [163, 0]
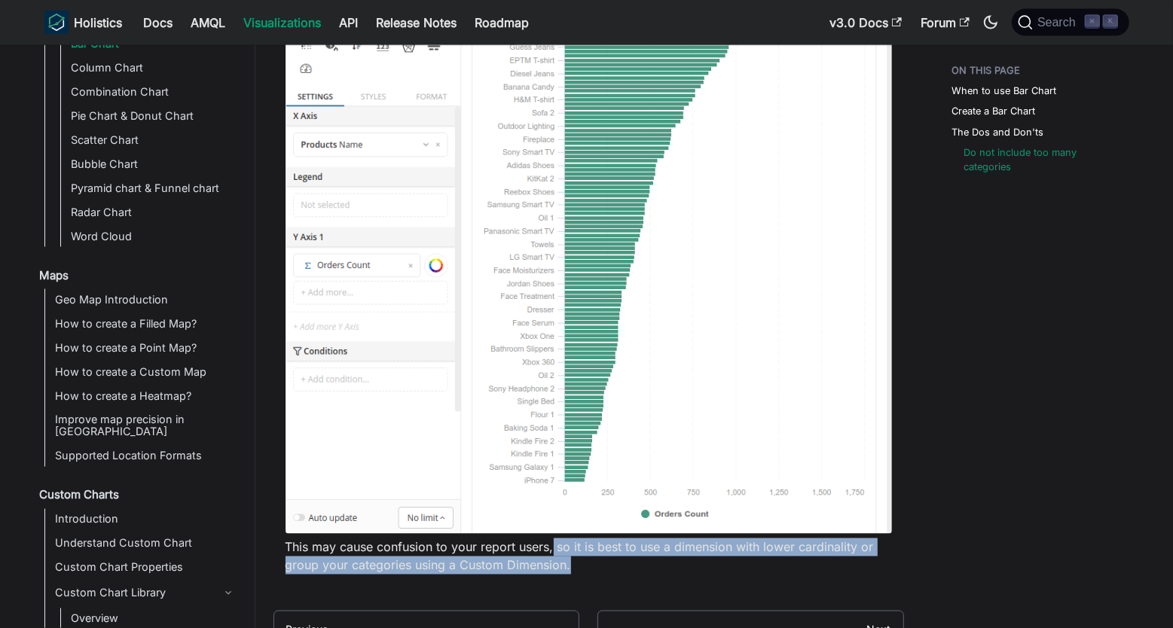
scroll to position [1915, 0]
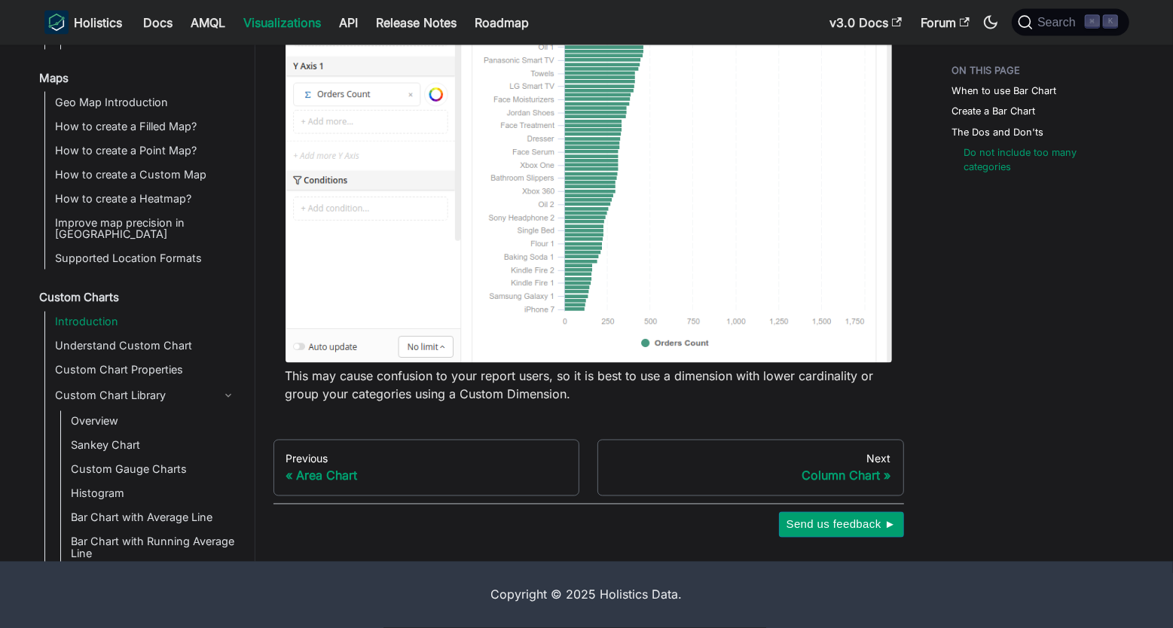
scroll to position [557, 0]
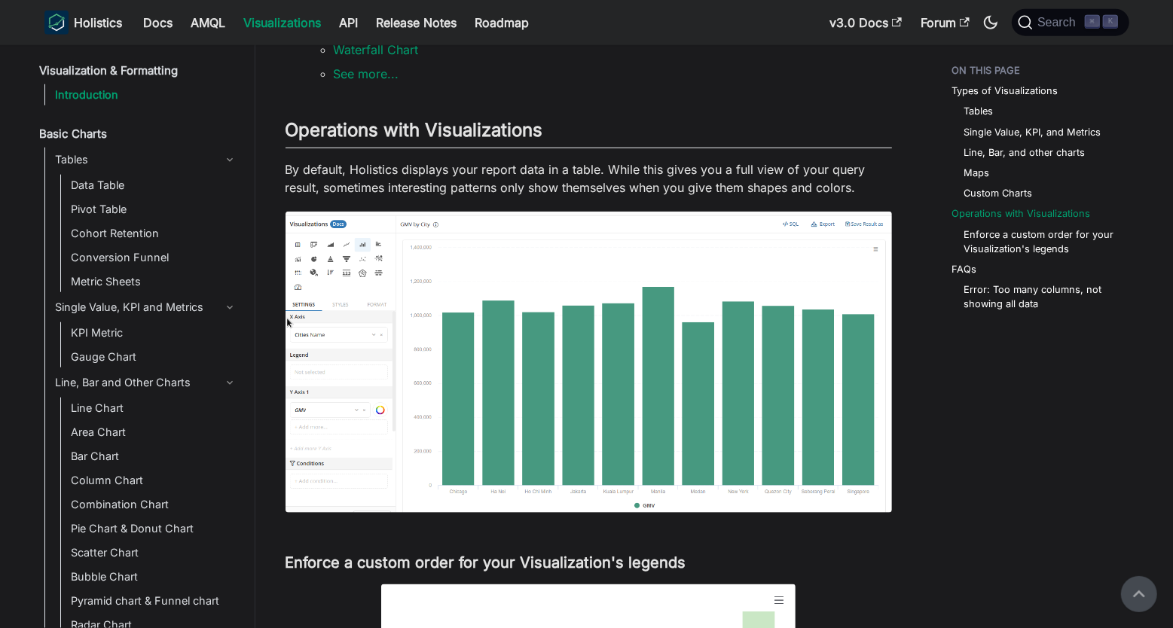
scroll to position [1107, 0]
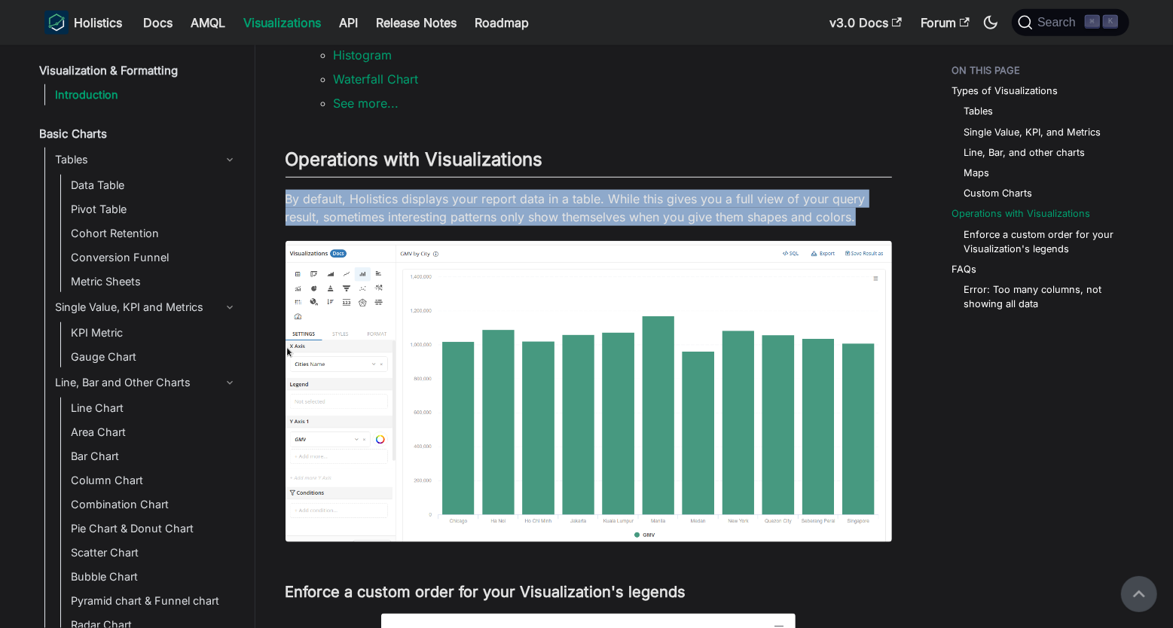
drag, startPoint x: 283, startPoint y: 194, endPoint x: 858, endPoint y: 218, distance: 576.0
click at [858, 218] on article "Visualization & Formatting Introduction On this page Visualizations Visualizati…" at bounding box center [588, 311] width 631 height 2720
click at [869, 234] on button "button" at bounding box center [869, 237] width 6 height 6
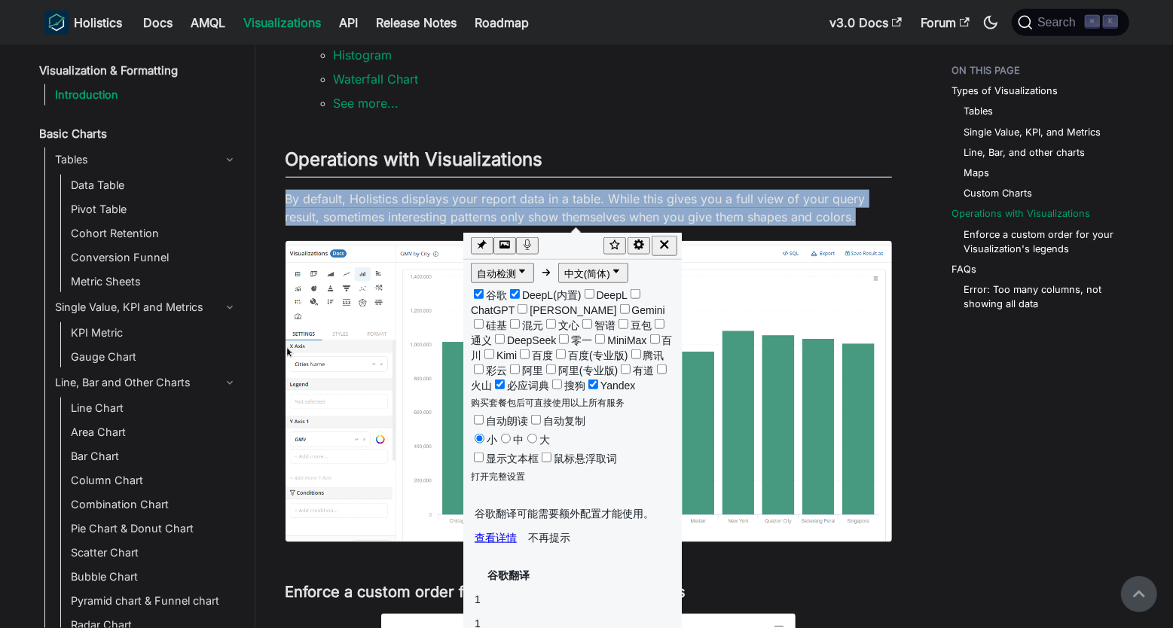
click at [868, 220] on p "By default, Holistics displays your report data in a table. While this gives yo…" at bounding box center [589, 208] width 606 height 36
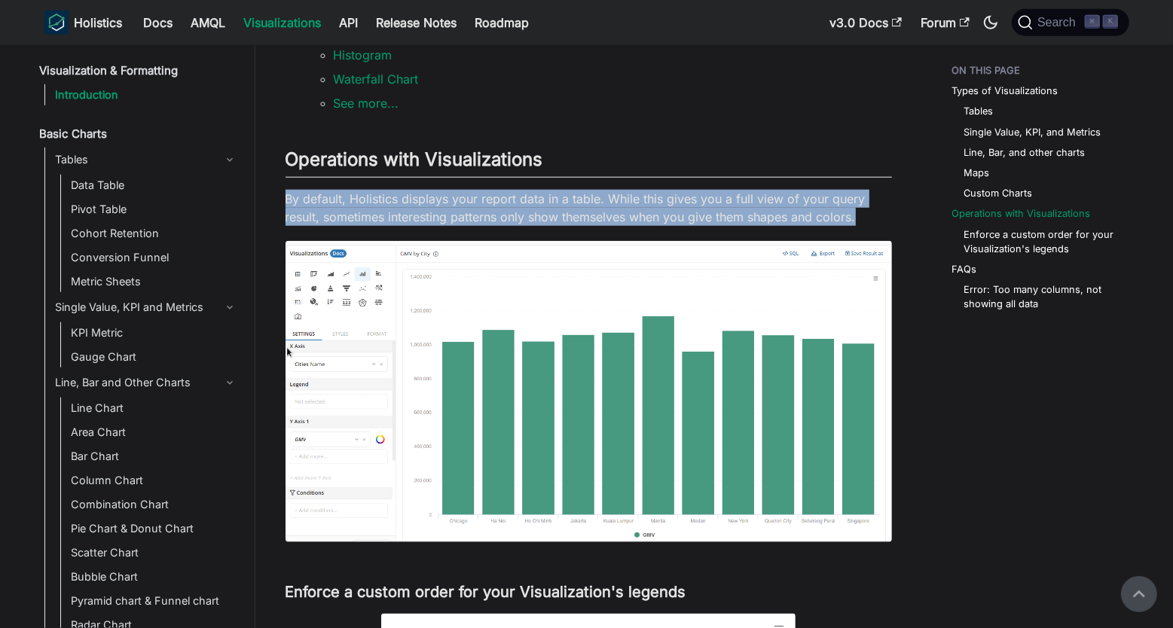
drag, startPoint x: 868, startPoint y: 220, endPoint x: 270, endPoint y: 194, distance: 598.0
click at [270, 194] on div "Visualization & Formatting Introduction On this page Visualizations Visualizati…" at bounding box center [588, 378] width 667 height 2854
click at [303, 200] on p "By default, Holistics displays your report data in a table. While this gives yo…" at bounding box center [589, 208] width 606 height 36
drag, startPoint x: 289, startPoint y: 199, endPoint x: 874, endPoint y: 218, distance: 585.7
click at [874, 218] on p "By default, Holistics displays your report data in a table. While this gives yo…" at bounding box center [589, 208] width 606 height 36
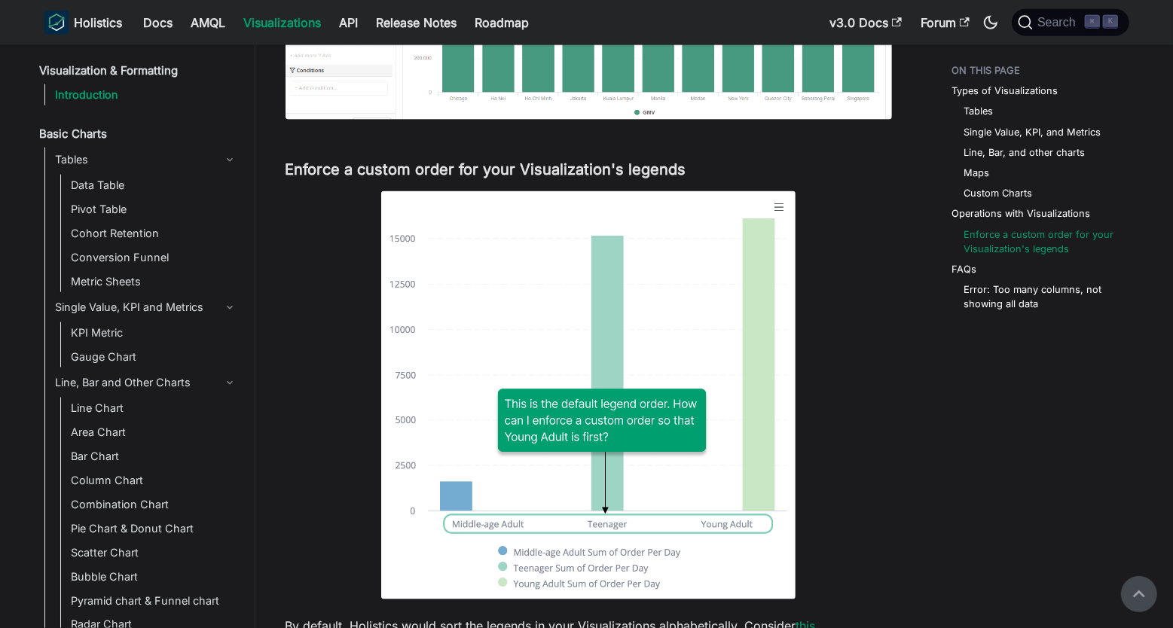
scroll to position [876, 0]
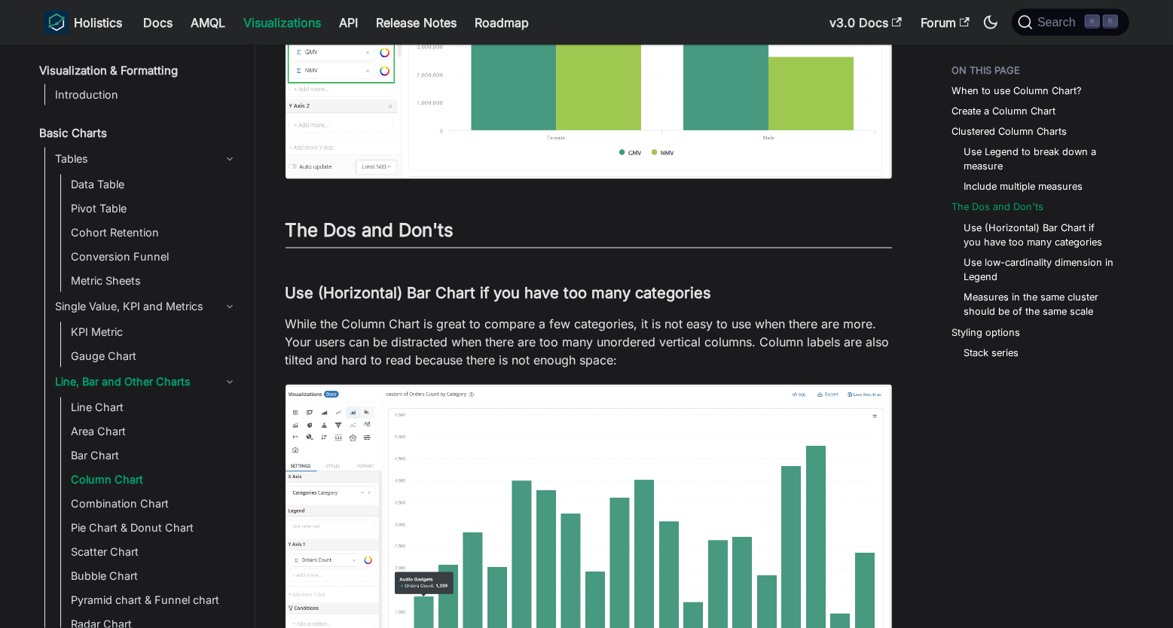
scroll to position [2038, 0]
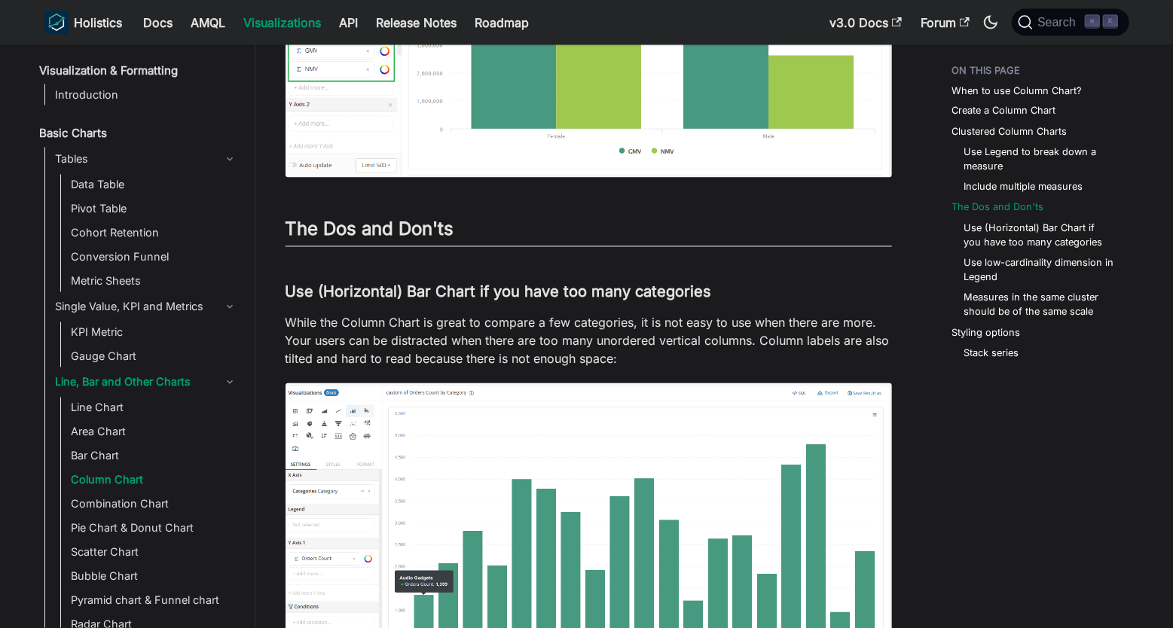
click at [664, 340] on p "While the Column Chart is great to compare a few categories, it is not easy to …" at bounding box center [589, 341] width 606 height 54
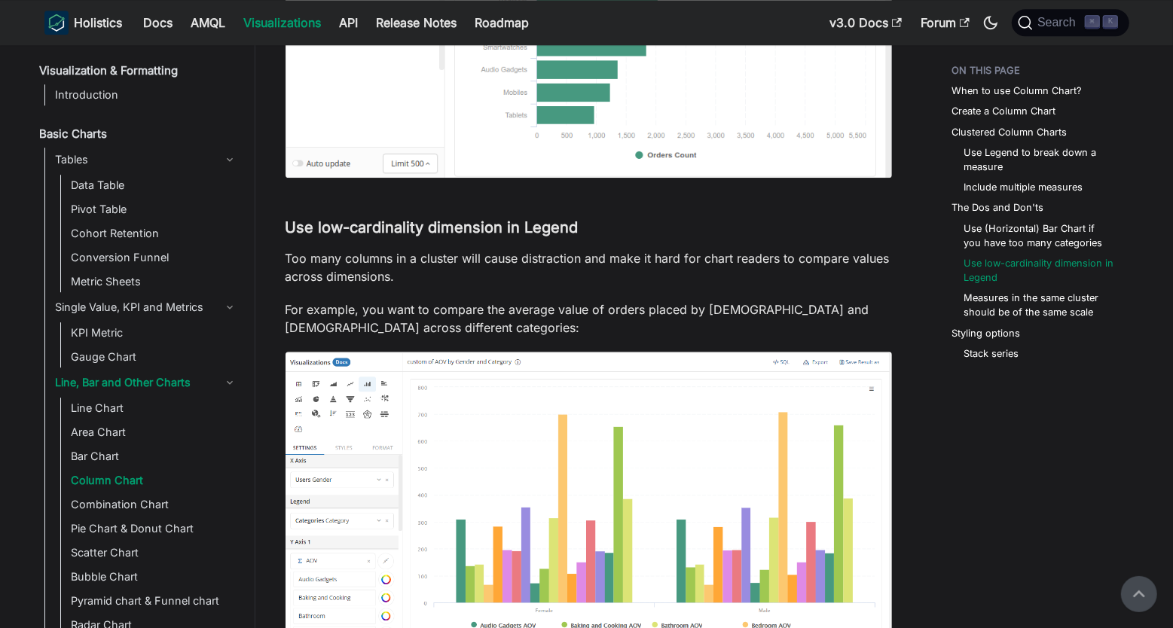
scroll to position [3134, 0]
